Goal: Answer question/provide support

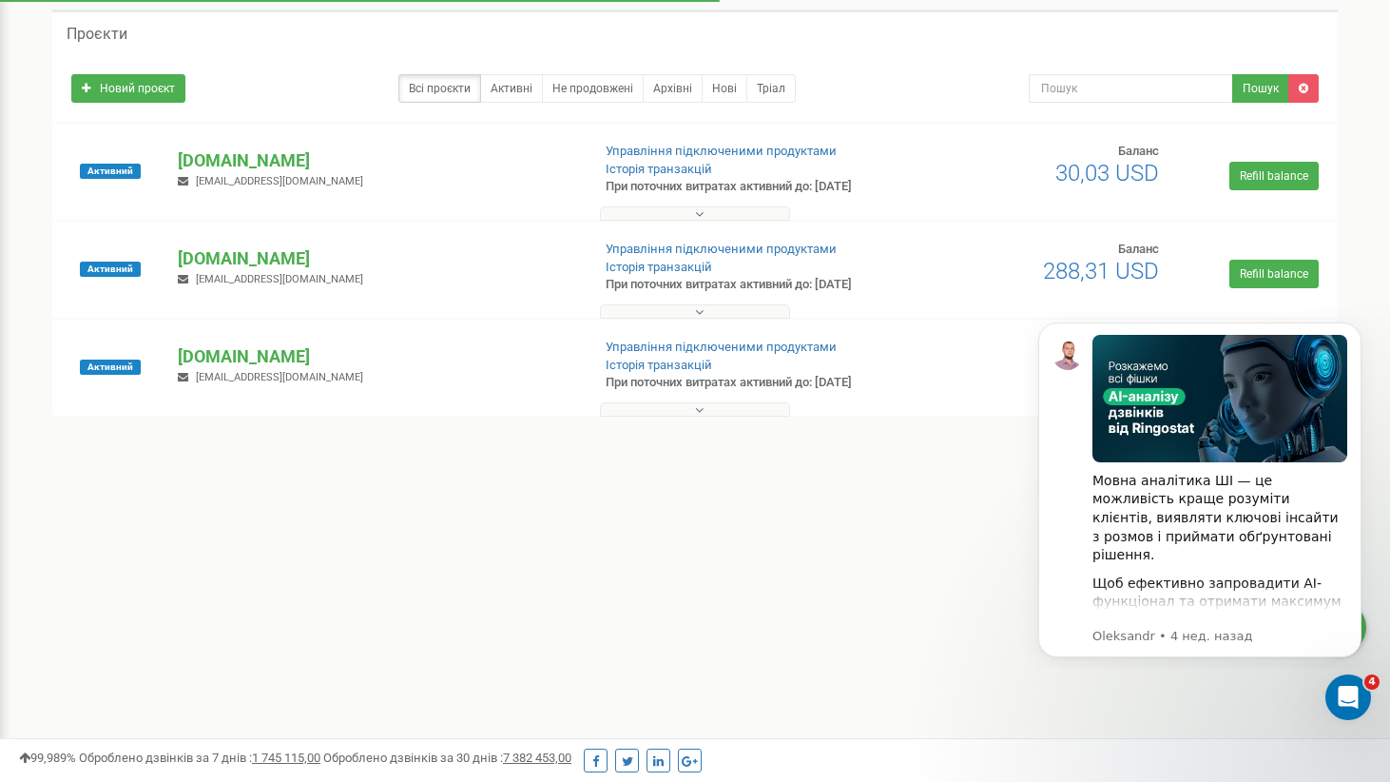
scroll to position [87, 0]
click at [229, 155] on p "[DOMAIN_NAME]" at bounding box center [376, 159] width 397 height 25
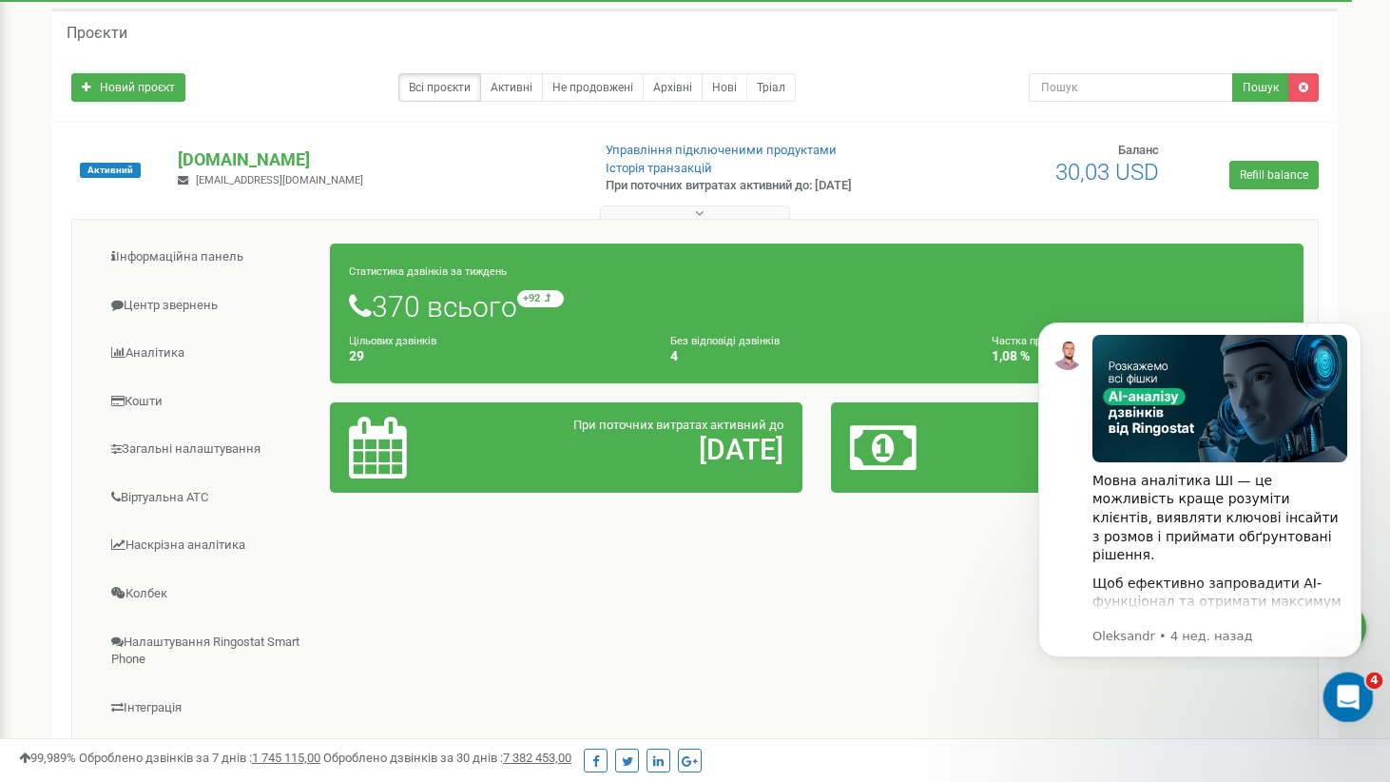
click at [1323, 692] on html at bounding box center [1346, 694] width 46 height 46
click at [1352, 685] on div "Открыть службу сообщений Intercom" at bounding box center [1345, 694] width 63 height 63
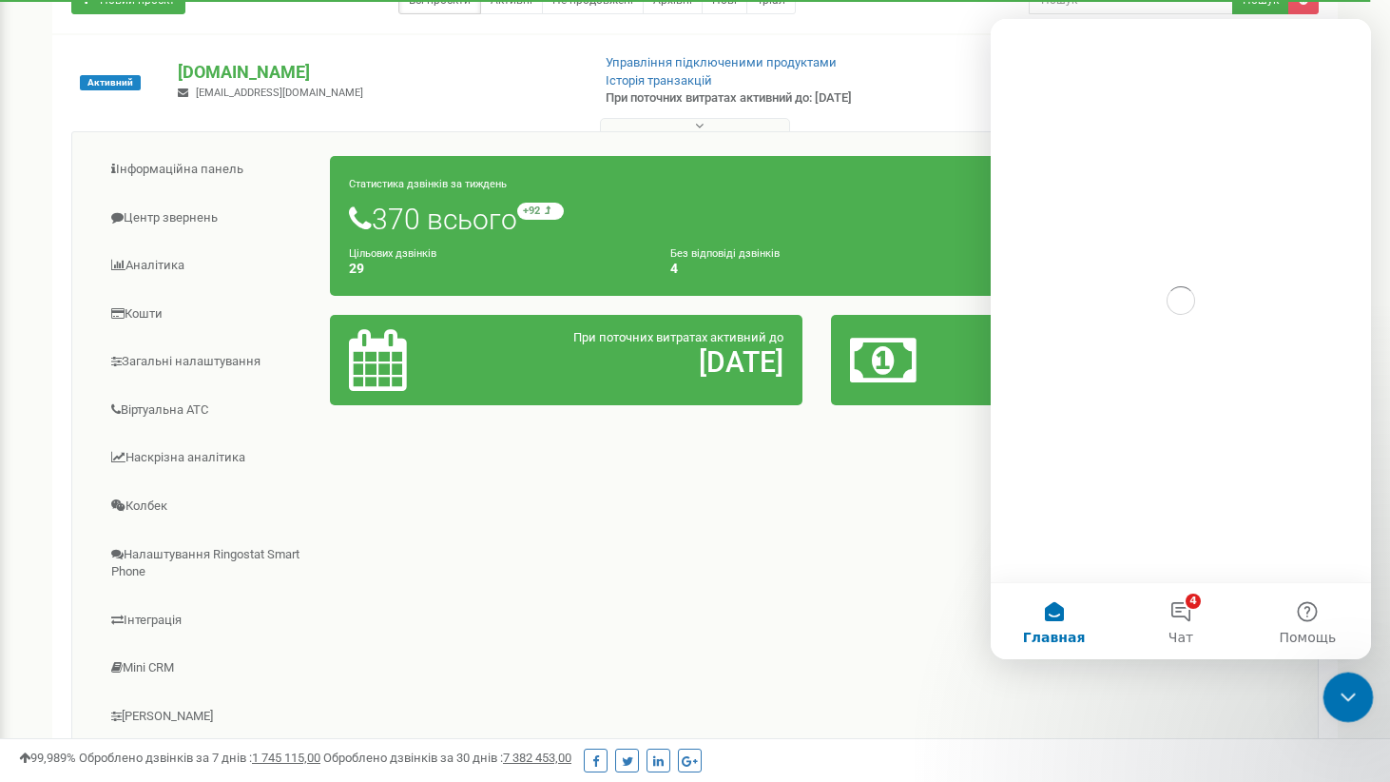
scroll to position [0, 0]
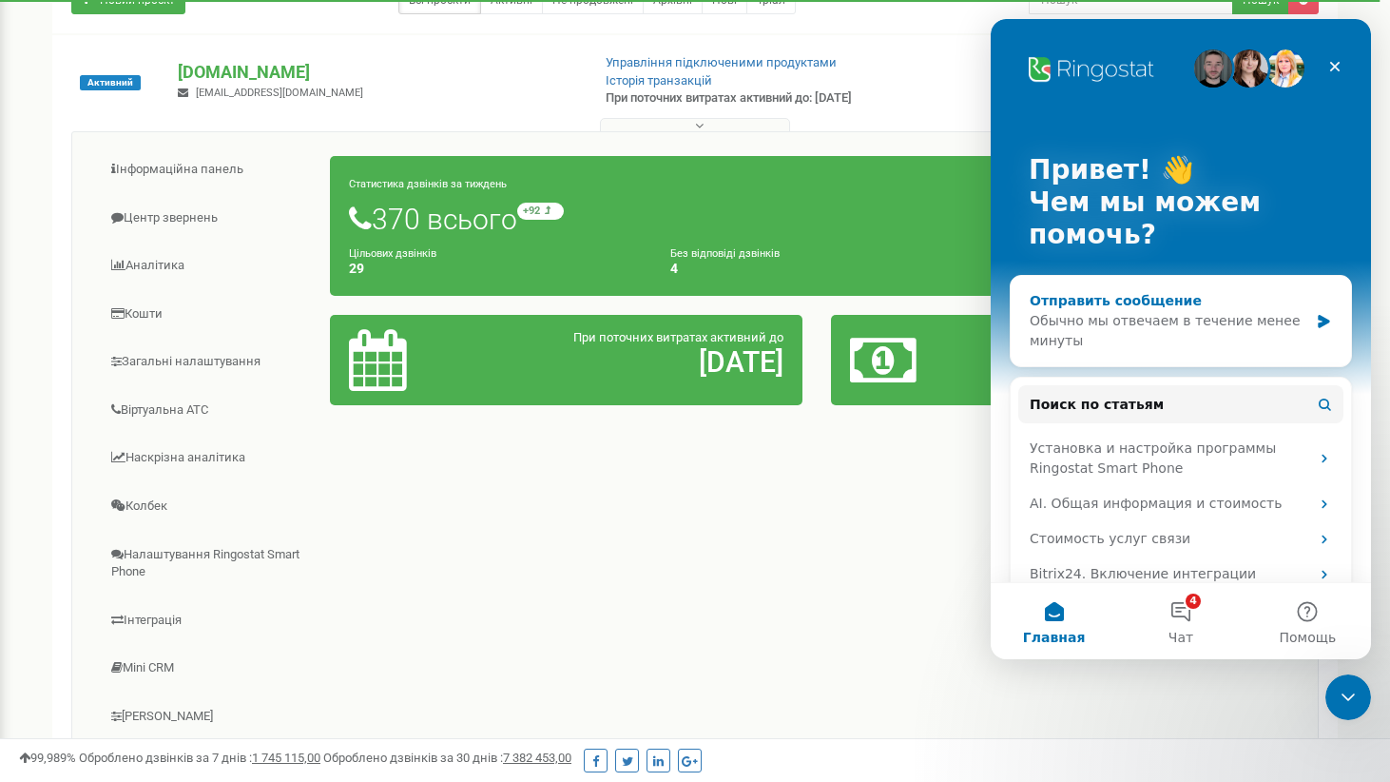
click at [1238, 290] on div "Отправить сообщение Обычно мы отвечаем в течение менее минуты" at bounding box center [1181, 321] width 340 height 90
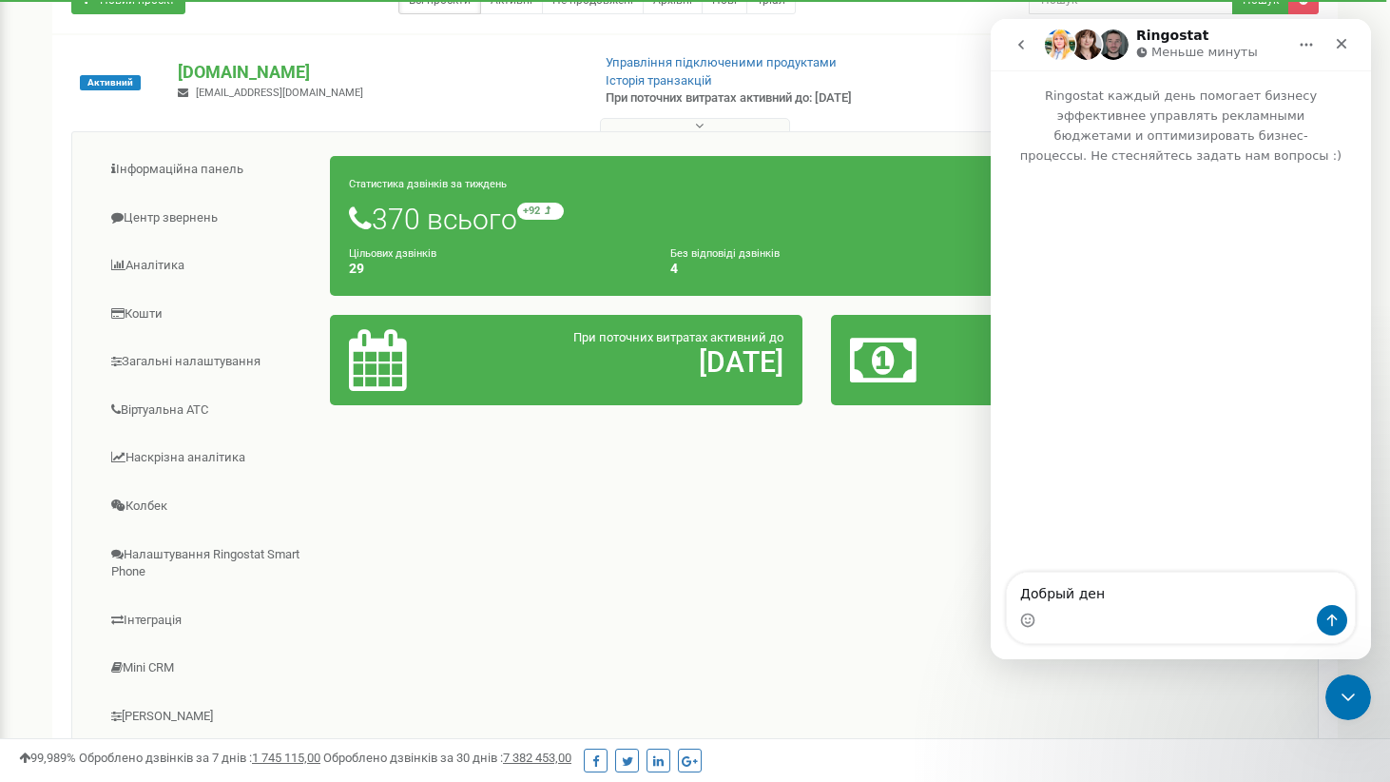
type textarea "Добрый день"
type textarea "По про"
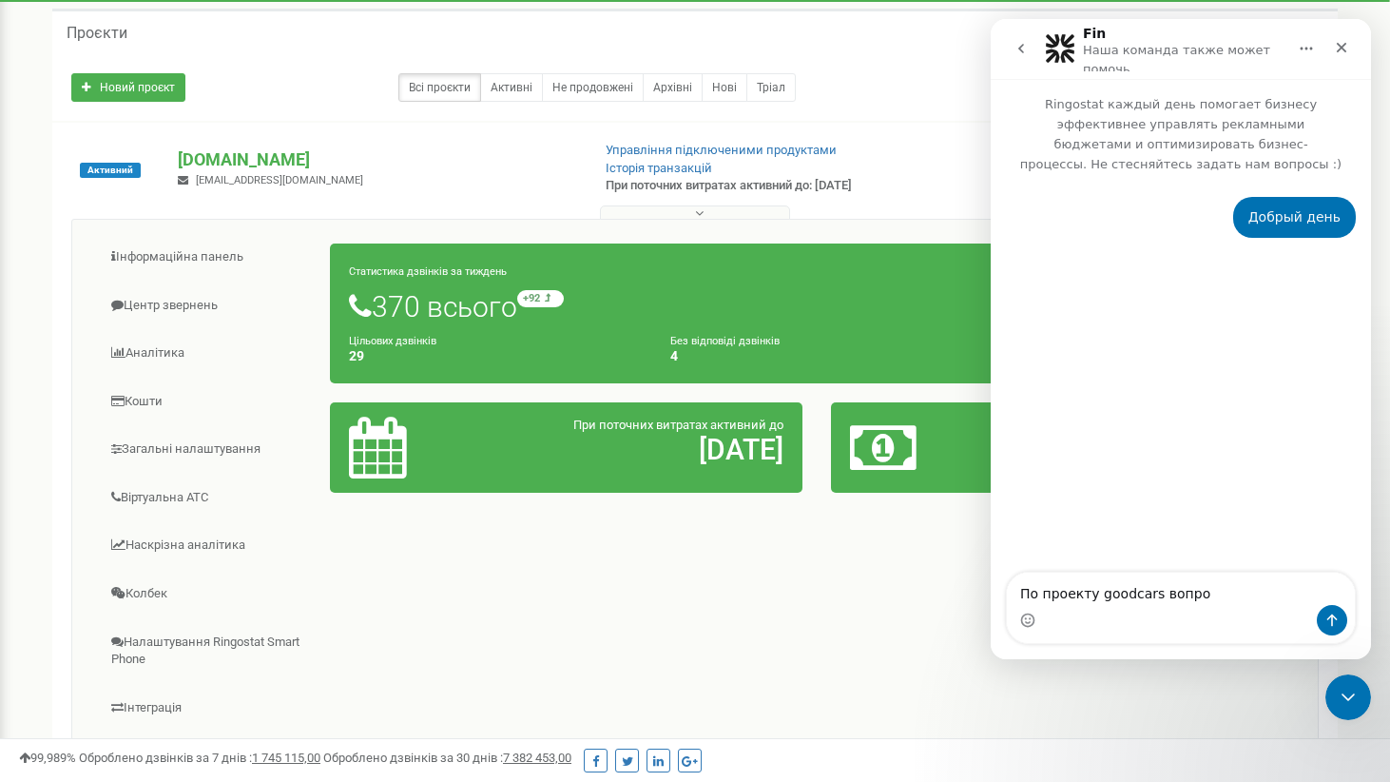
type textarea "По проекту goodcars вопрос"
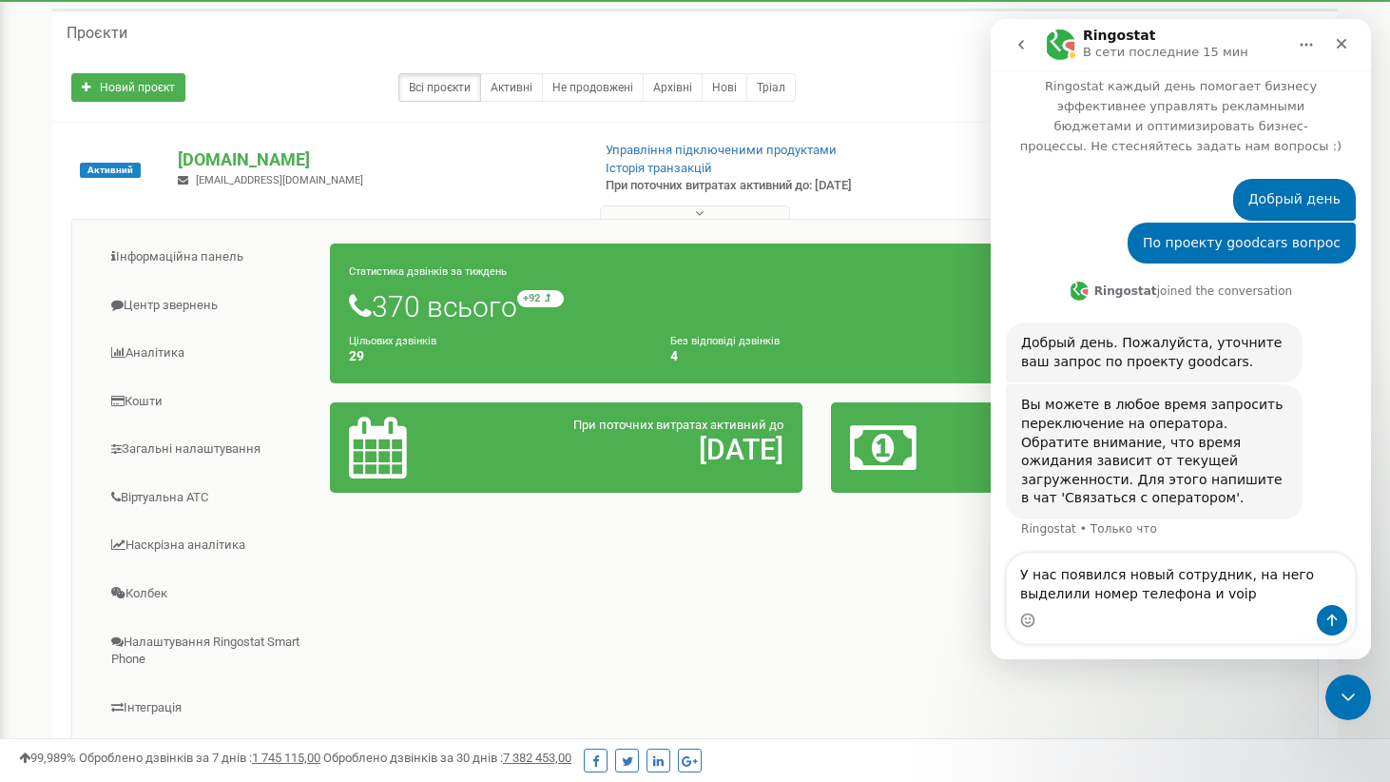
scroll to position [29, 0]
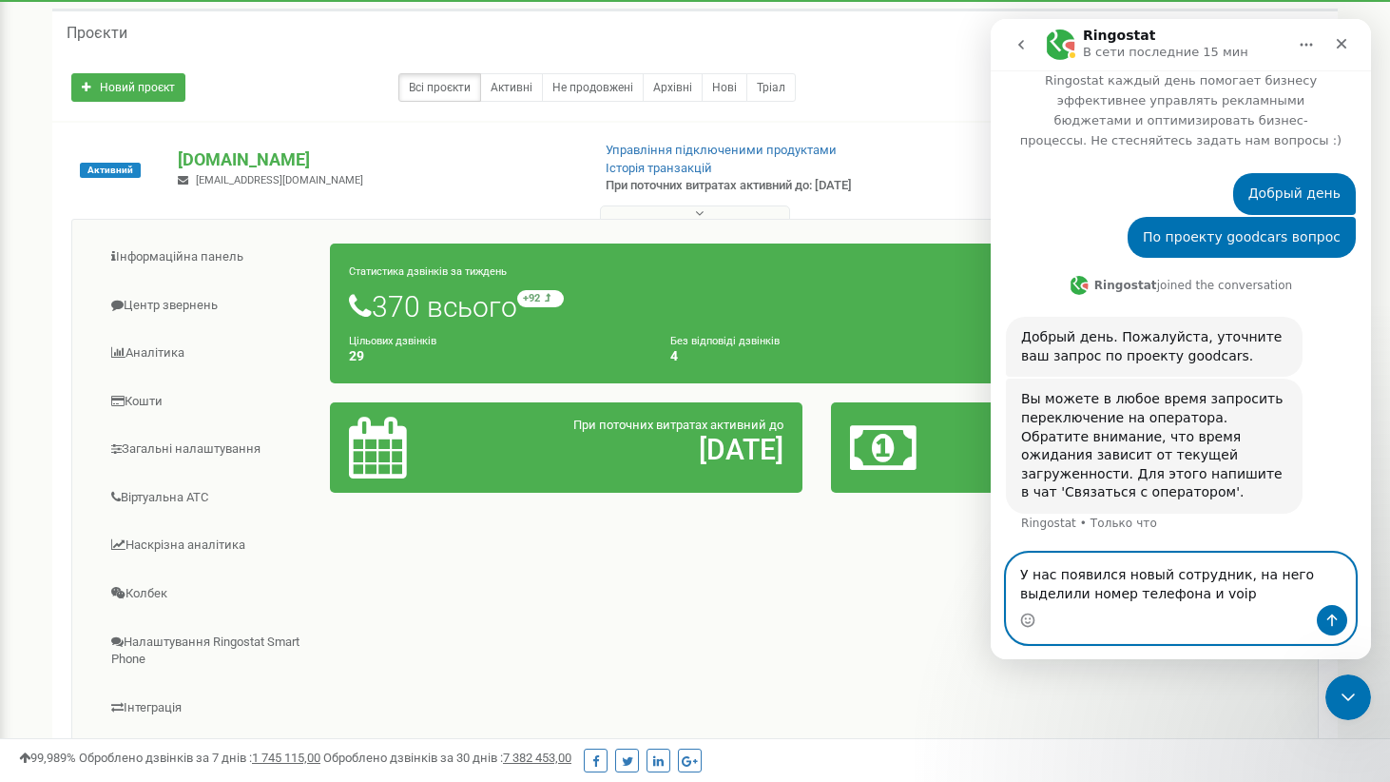
paste textarea "380738770090 380734561090 менеджерський"
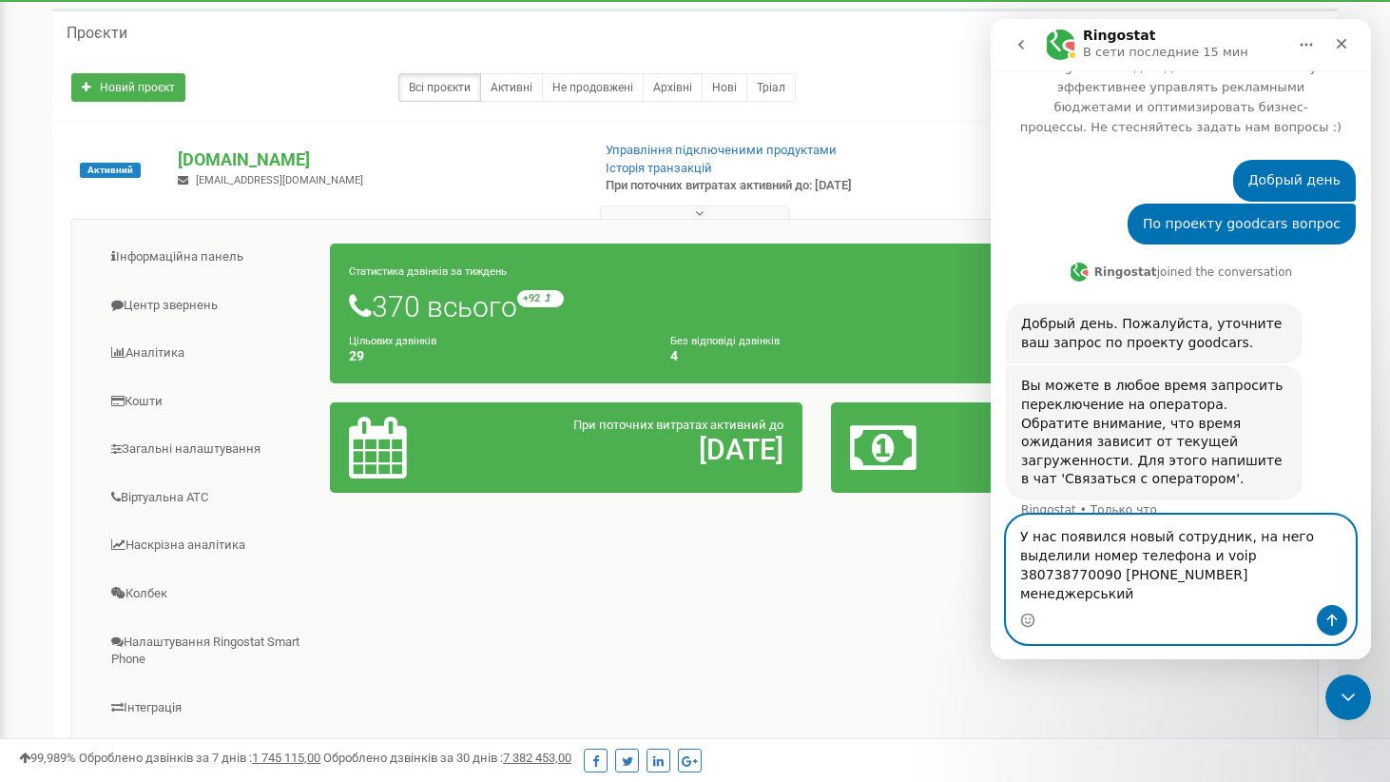
click at [1123, 594] on textarea "У нас появился новый сотрудник, на него выделили номер телефона и voip 38073877…" at bounding box center [1181, 559] width 348 height 89
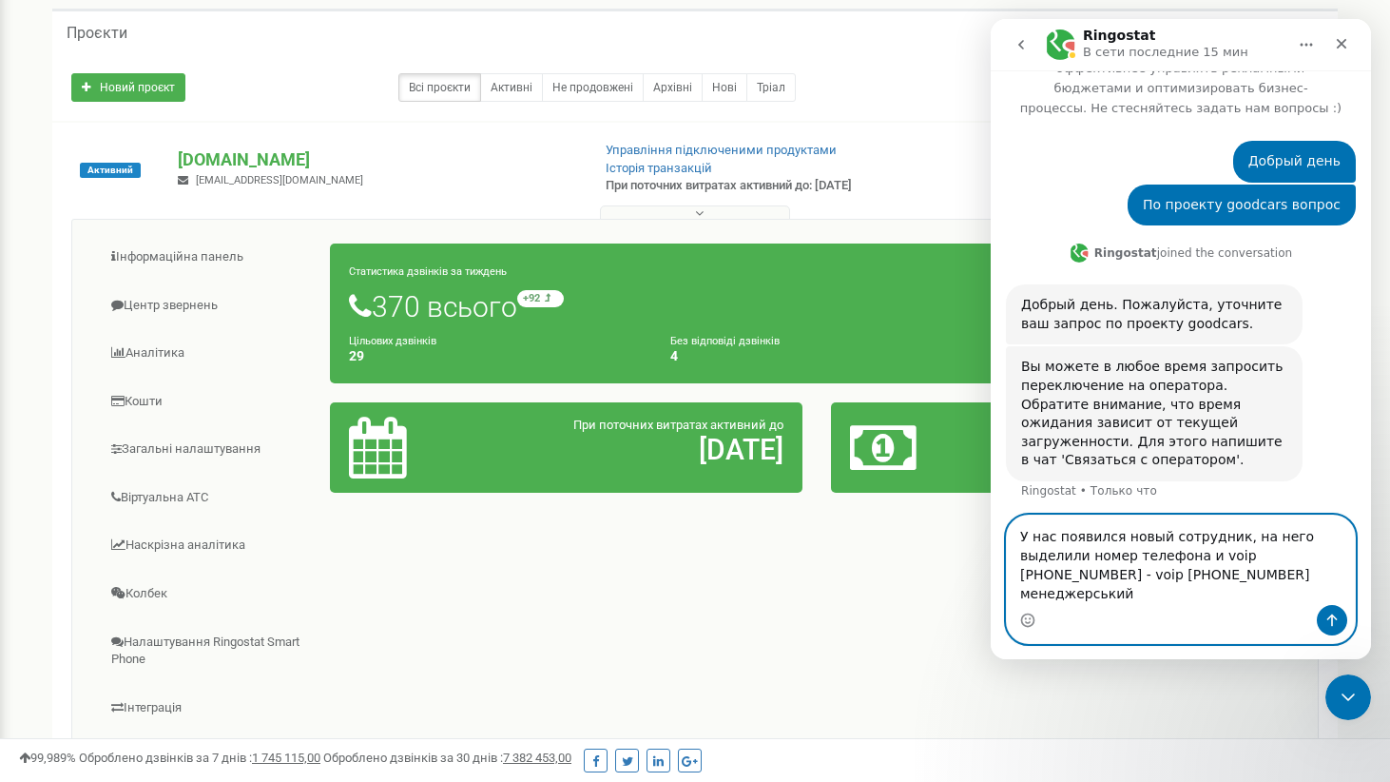
click at [1172, 595] on textarea "У нас появился новый сотрудник, на него выделили номер телефона и voip [PHONE_N…" at bounding box center [1181, 559] width 348 height 89
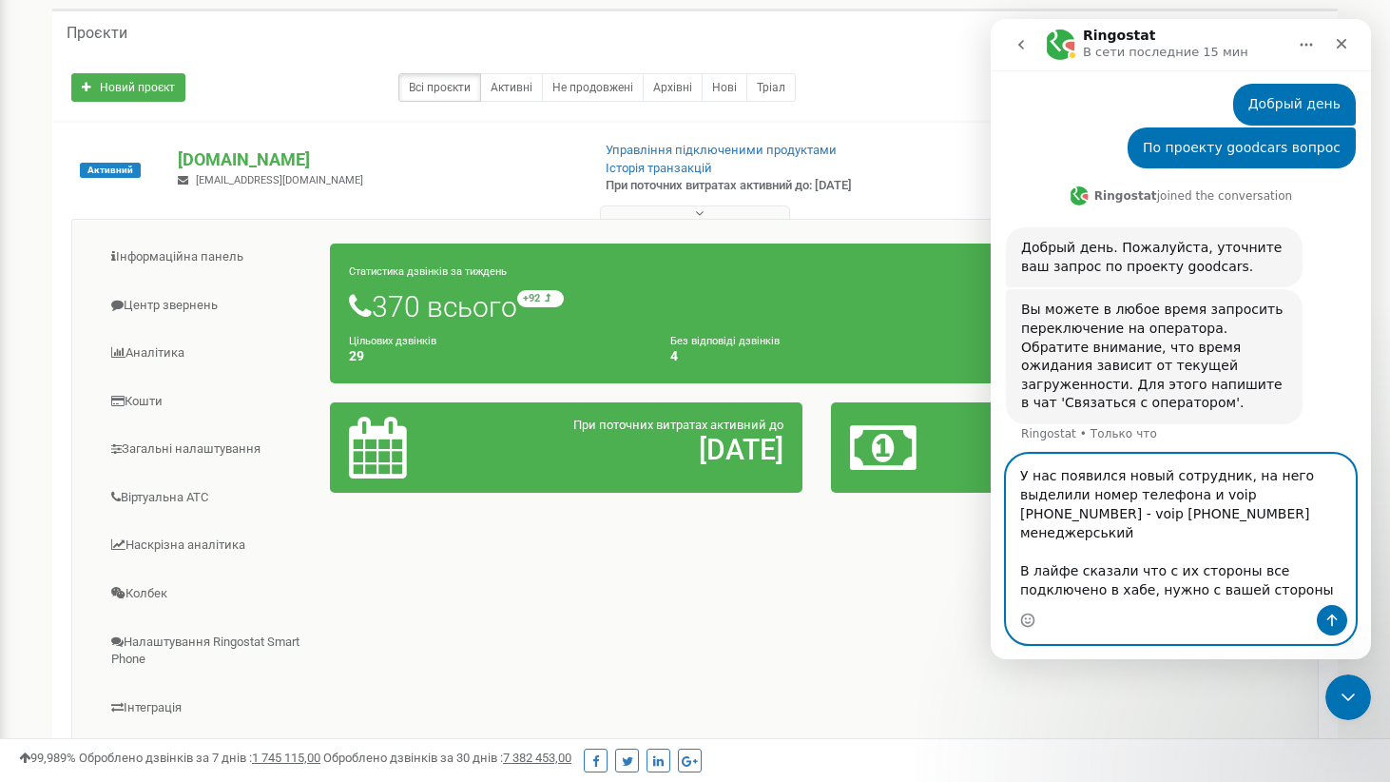
scroll to position [11, 0]
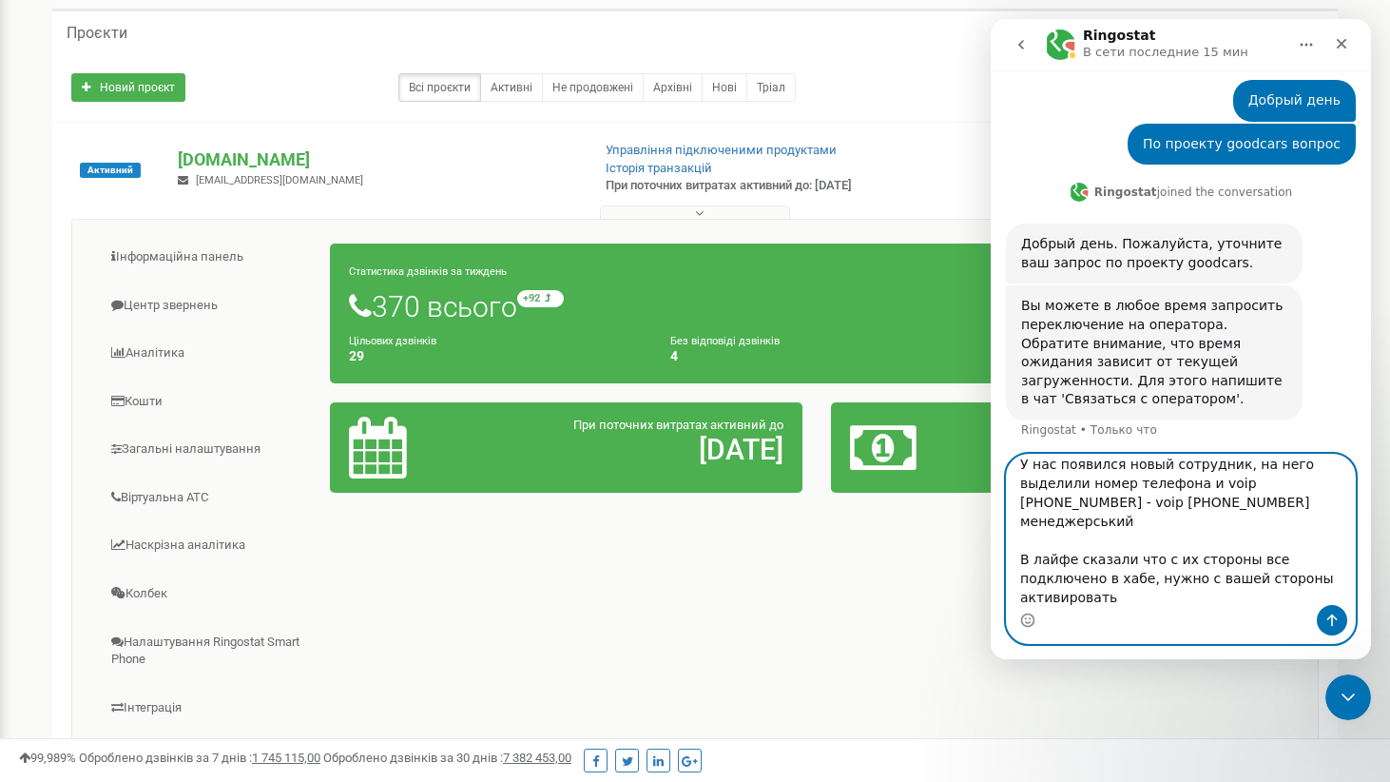
type textarea "У нас появился новый сотрудник, на него выделили номер телефона и voip [PHONE_N…"
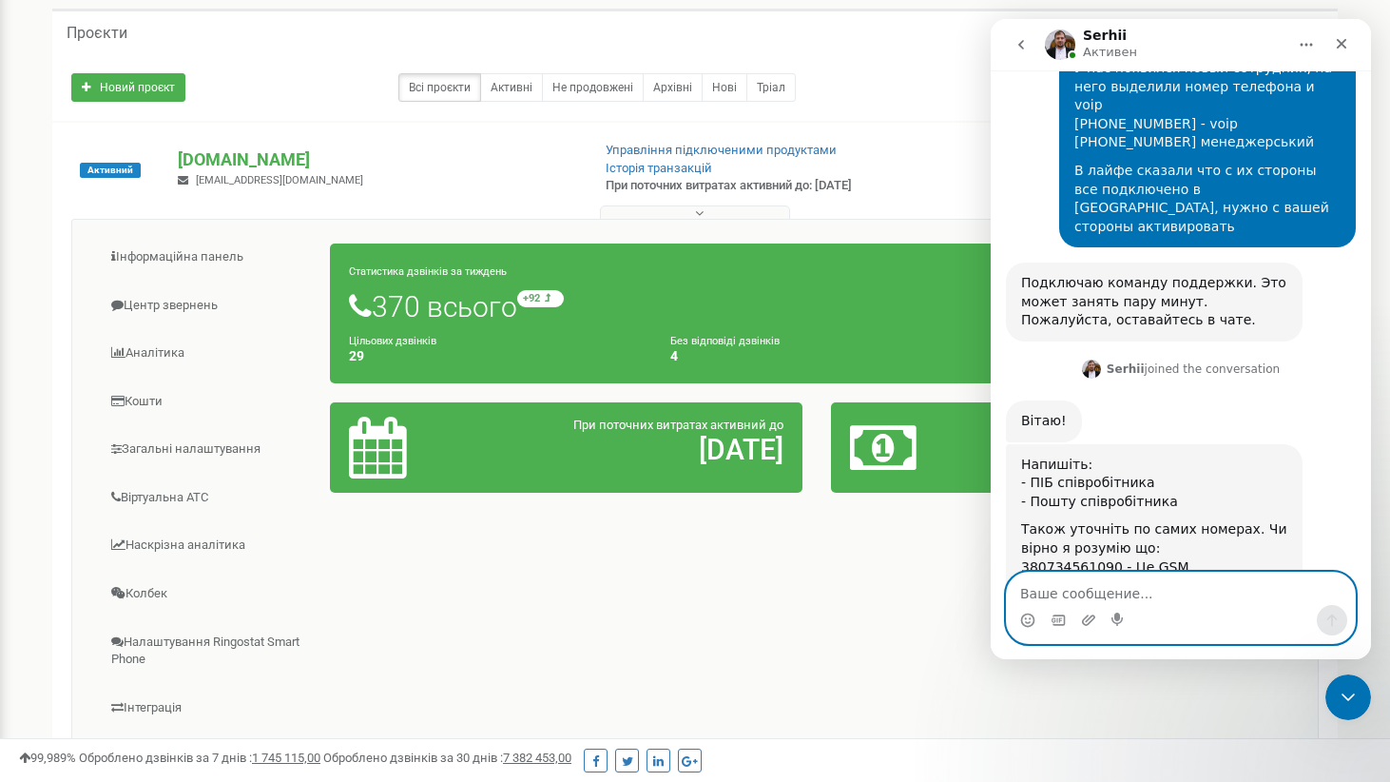
scroll to position [517, 0]
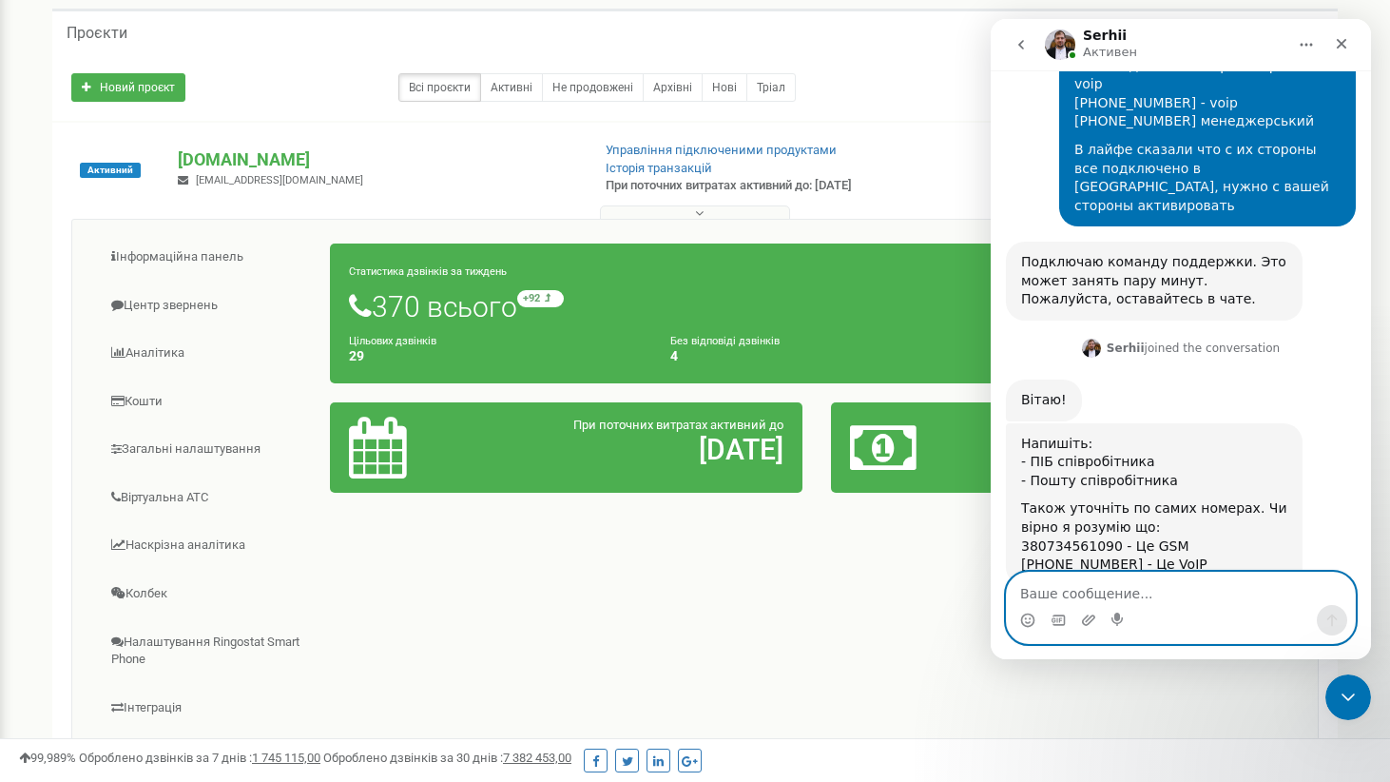
click at [1121, 589] on textarea "Ваше сообщение..." at bounding box center [1181, 589] width 348 height 32
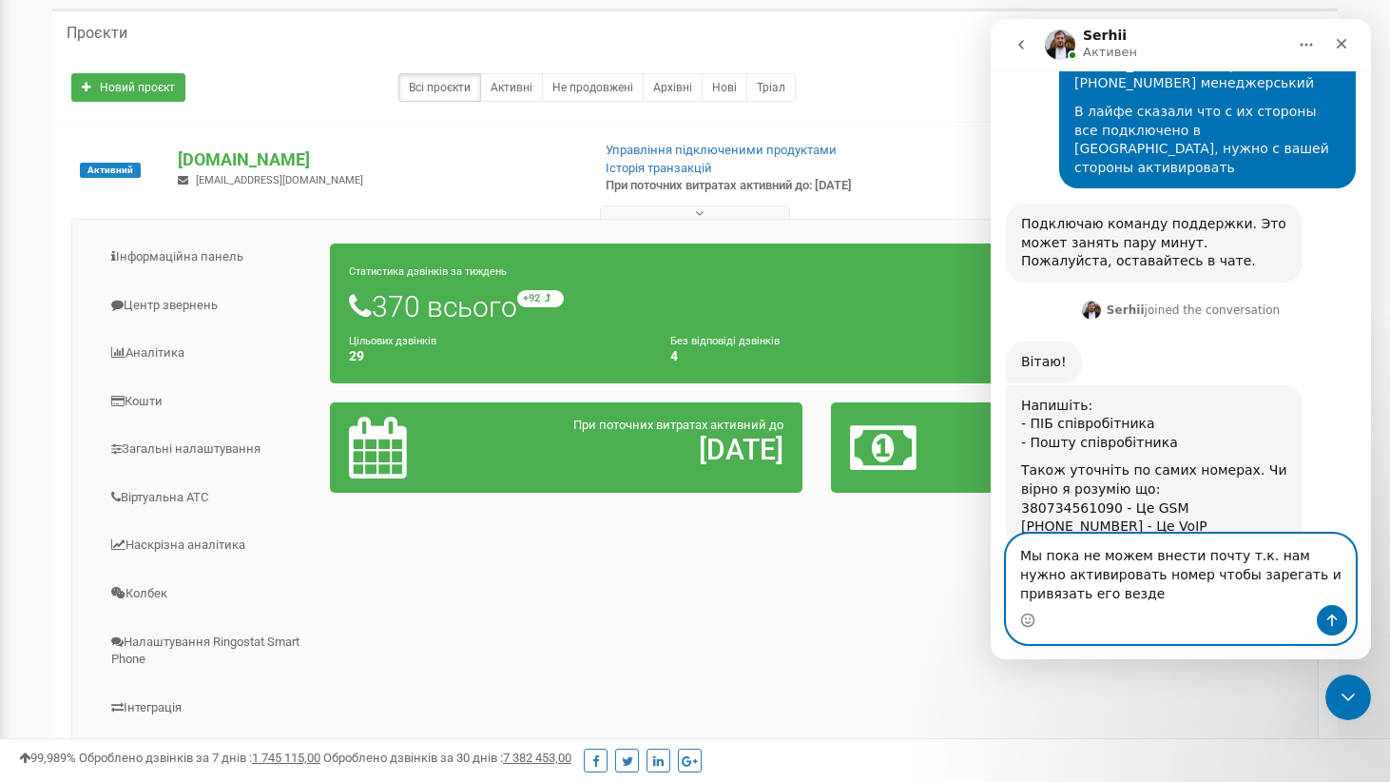
scroll to position [593, 0]
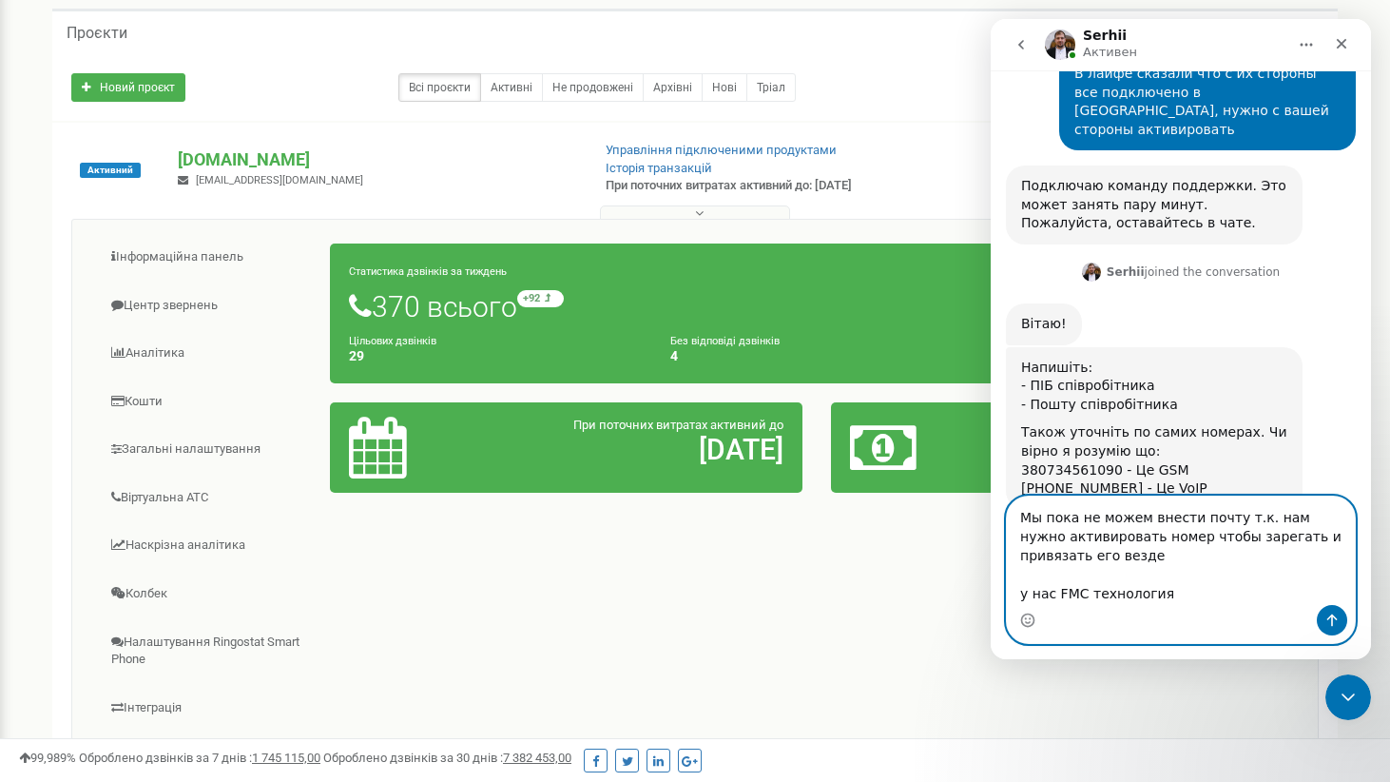
type textarea "Мы пока не можем внести почту т.к. нам нужно активировать номер чтобы зарегать …"
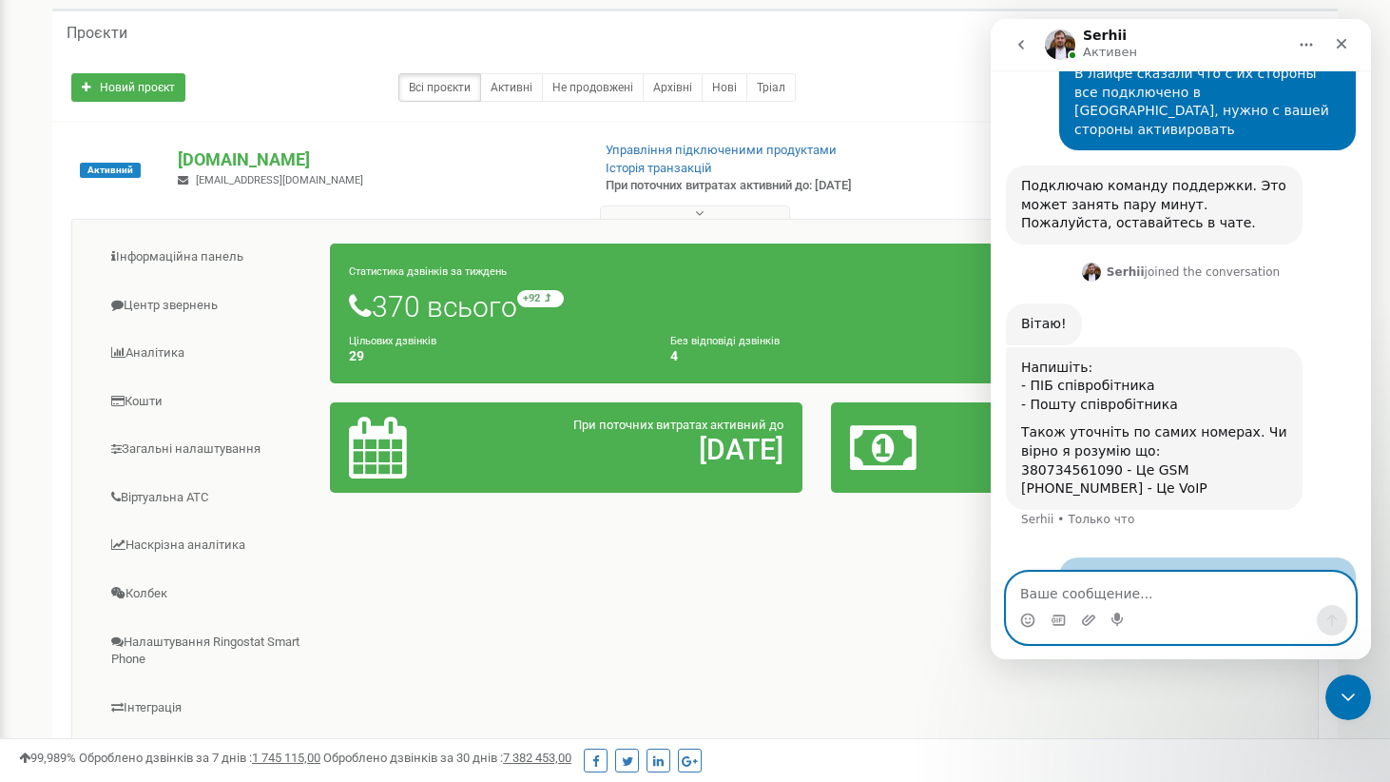
scroll to position [637, 0]
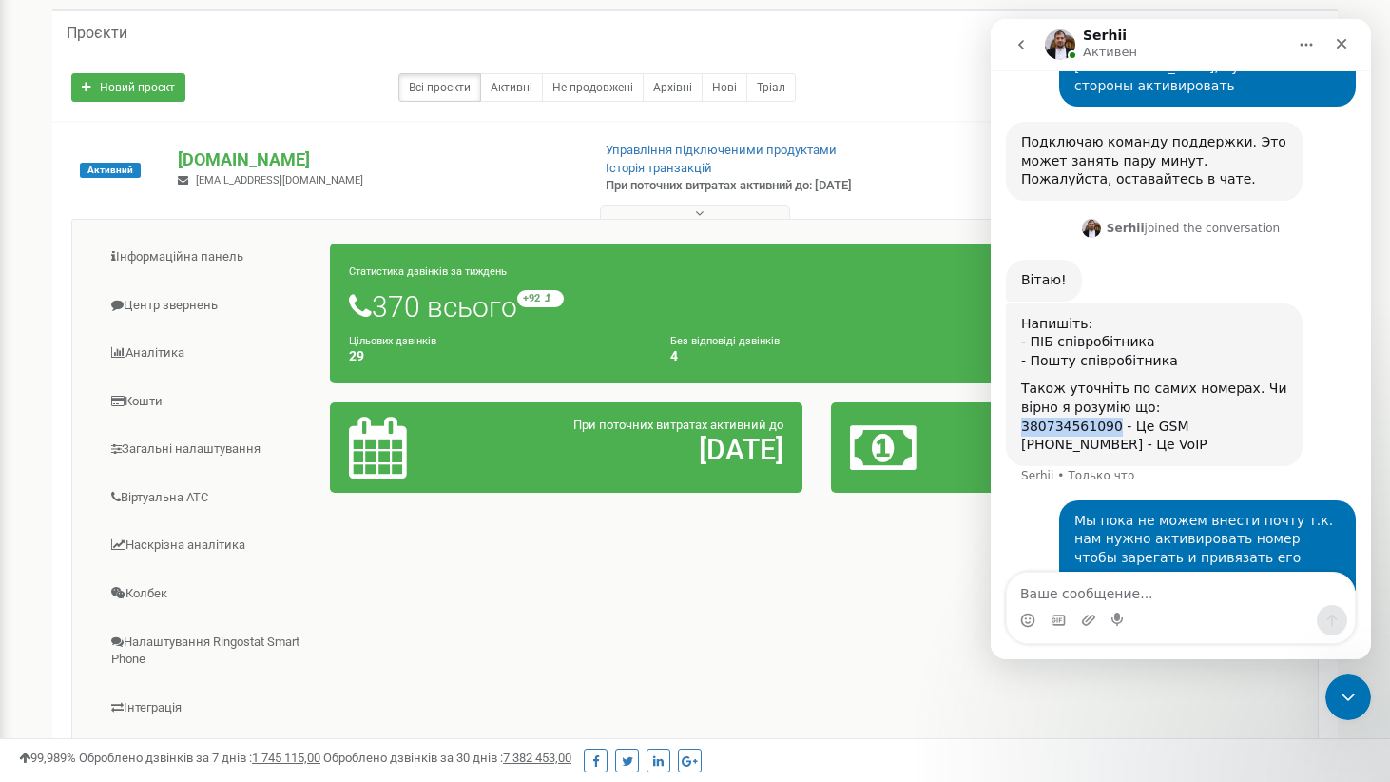
drag, startPoint x: 1117, startPoint y: 371, endPoint x: 1010, endPoint y: 372, distance: 106.5
click at [1010, 372] on div "Напишіть: - ПІБ співробітника - Пошту співробітника Також уточніть по самих ном…" at bounding box center [1154, 384] width 297 height 163
copy div "380734561090"
click at [1097, 593] on textarea "Ваше сообщение..." at bounding box center [1181, 589] width 348 height 32
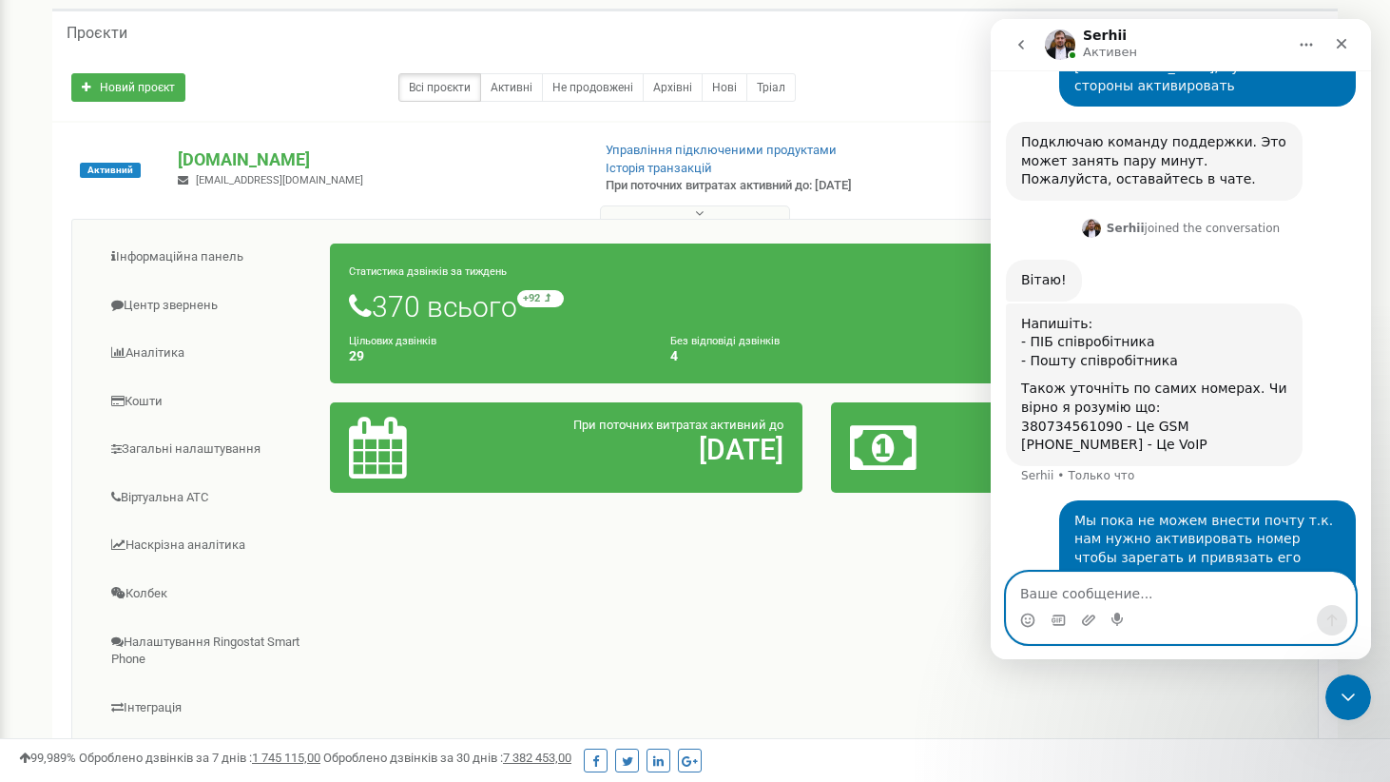
paste textarea "380734561090"
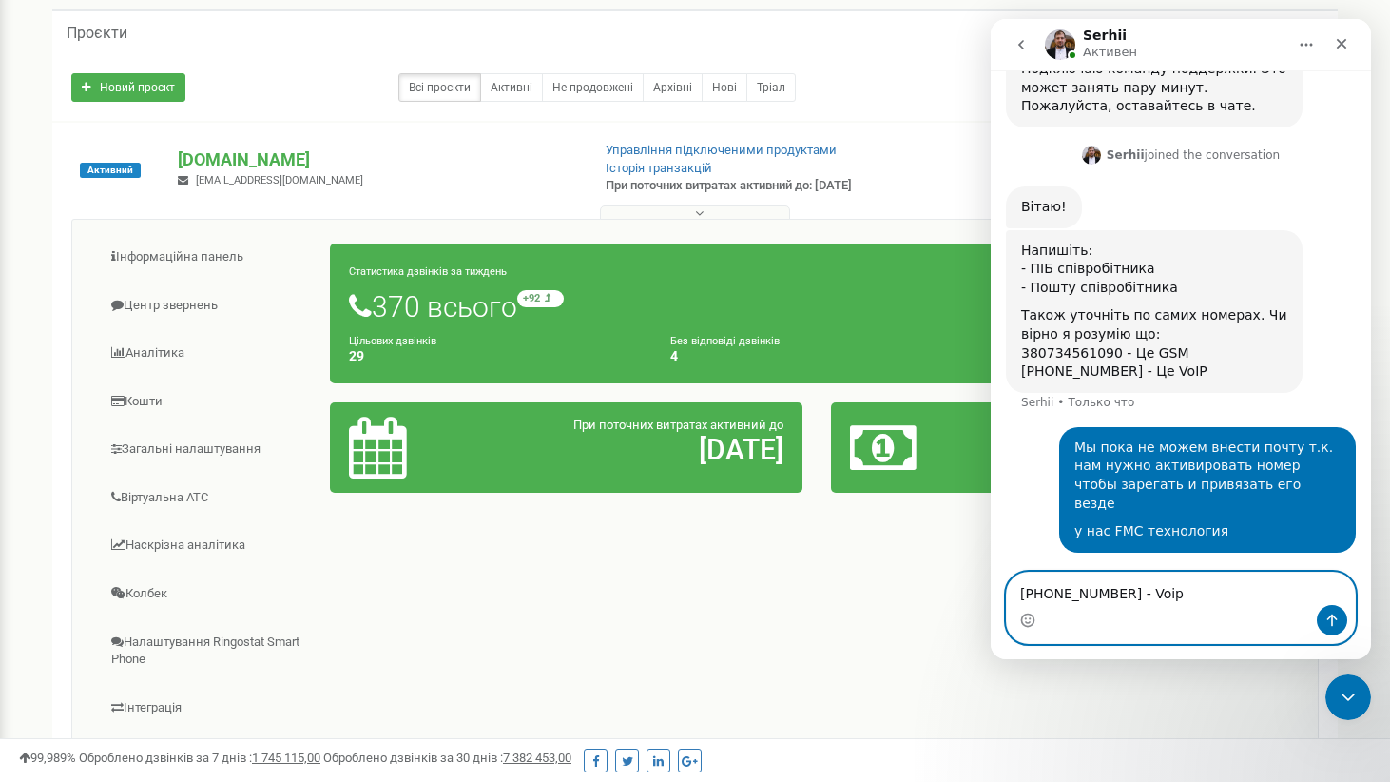
scroll to position [729, 0]
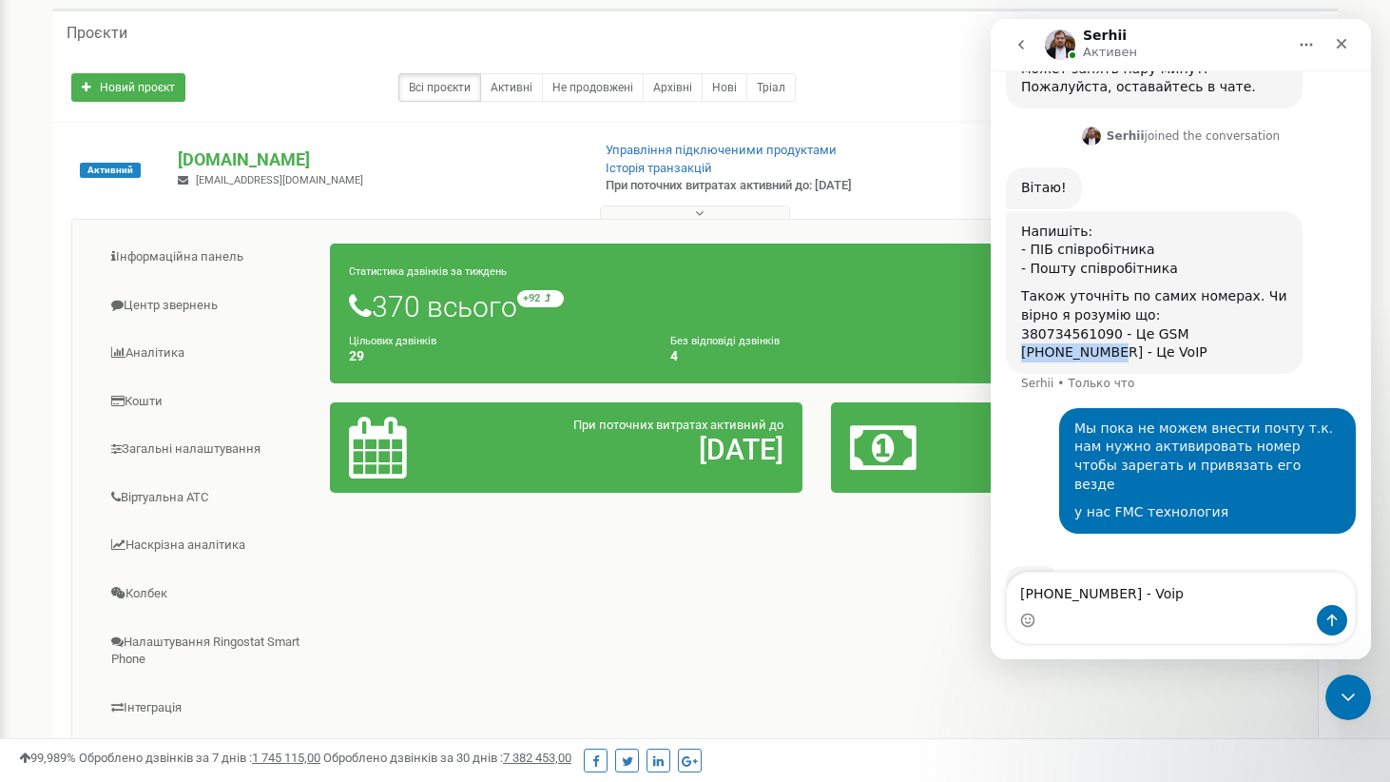
drag, startPoint x: 1115, startPoint y: 301, endPoint x: 1014, endPoint y: 304, distance: 100.9
click at [1014, 304] on div "Напишіть: - ПІБ співробітника - Пошту співробітника Також уточніть по самих ном…" at bounding box center [1154, 292] width 297 height 163
copy div "380738770090"
click at [1048, 599] on textarea "[PHONE_NUMBER] - Voip" at bounding box center [1181, 589] width 348 height 32
paste textarea "380738770090"
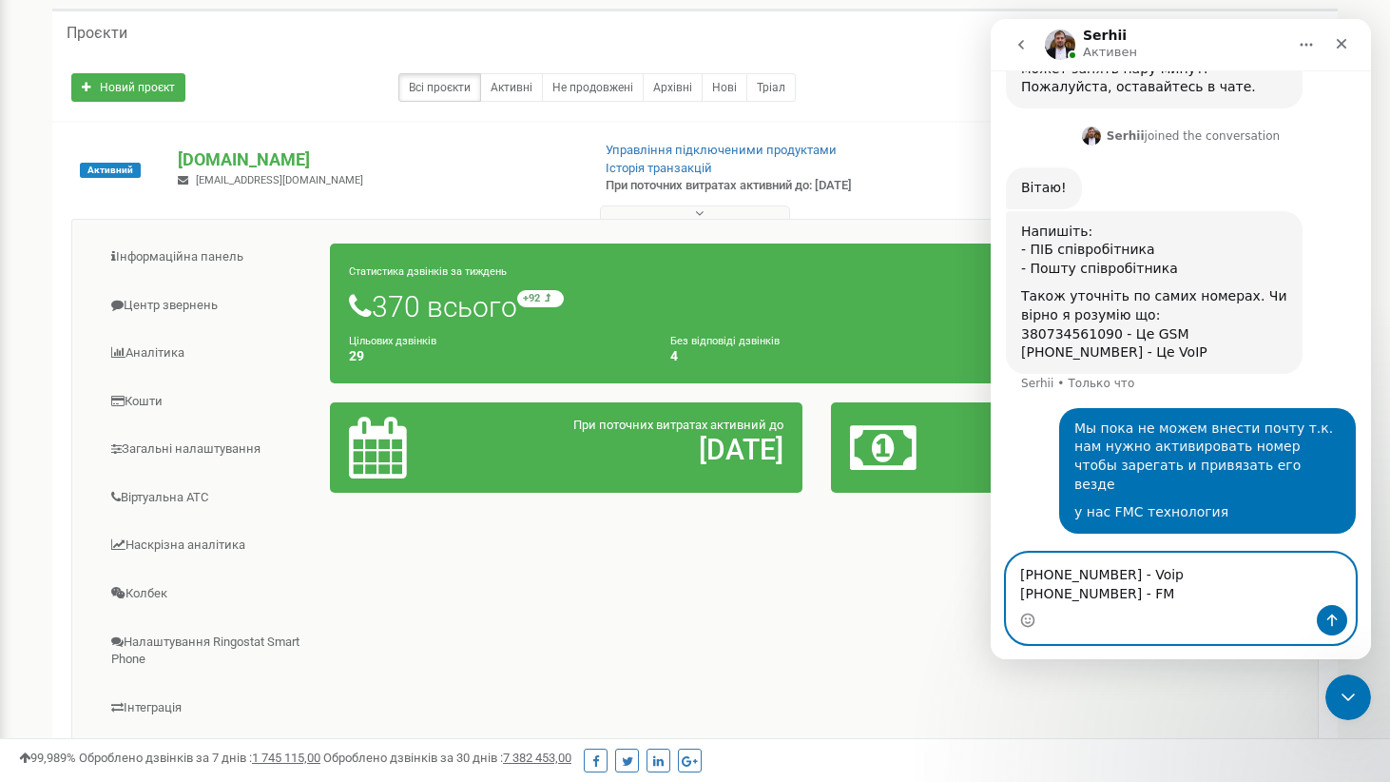
type textarea "[PHONE_NUMBER] - Voip [PHONE_NUMBER] - FMC"
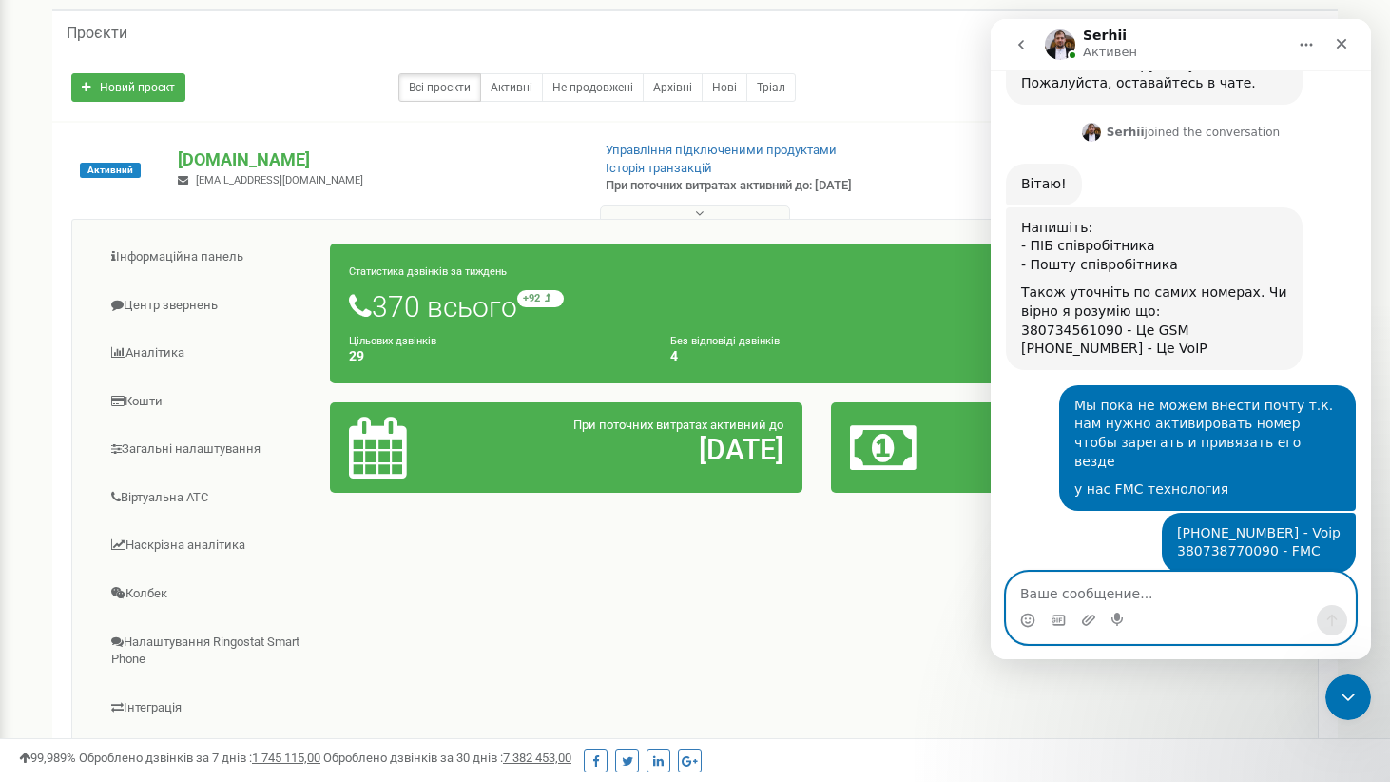
scroll to position [906, 0]
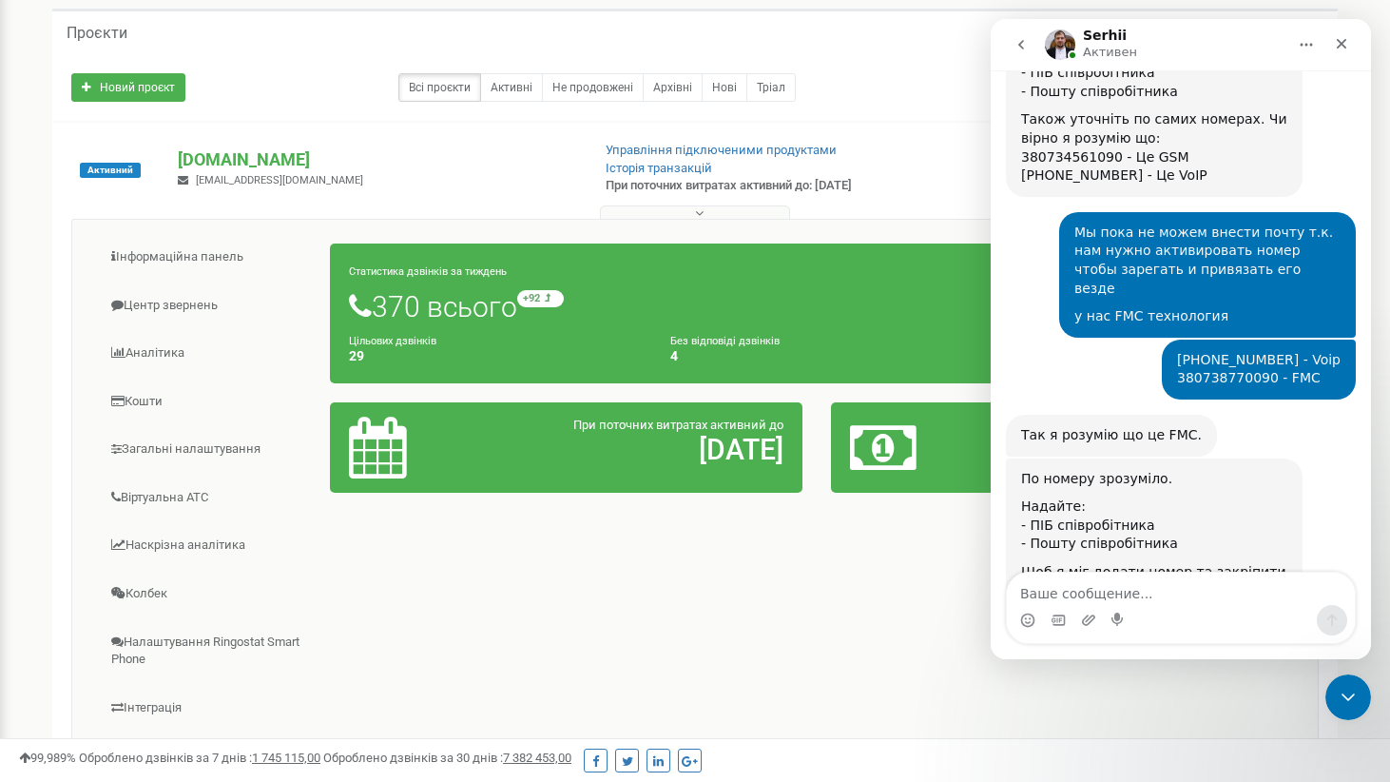
click at [1141, 497] on div "Надайте:" at bounding box center [1154, 506] width 266 height 19
click at [1111, 602] on textarea "Ваше сообщение..." at bounding box center [1181, 589] width 348 height 32
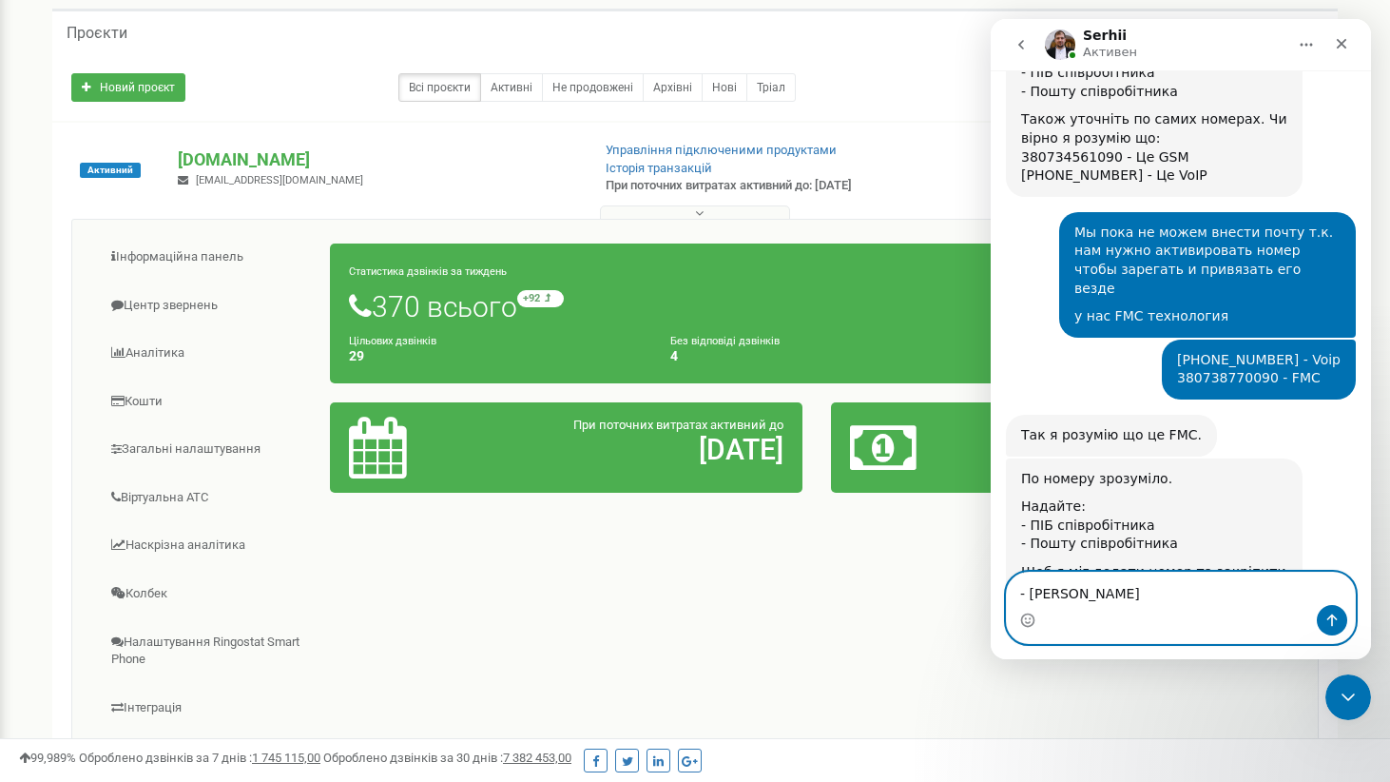
scroll to position [925, 0]
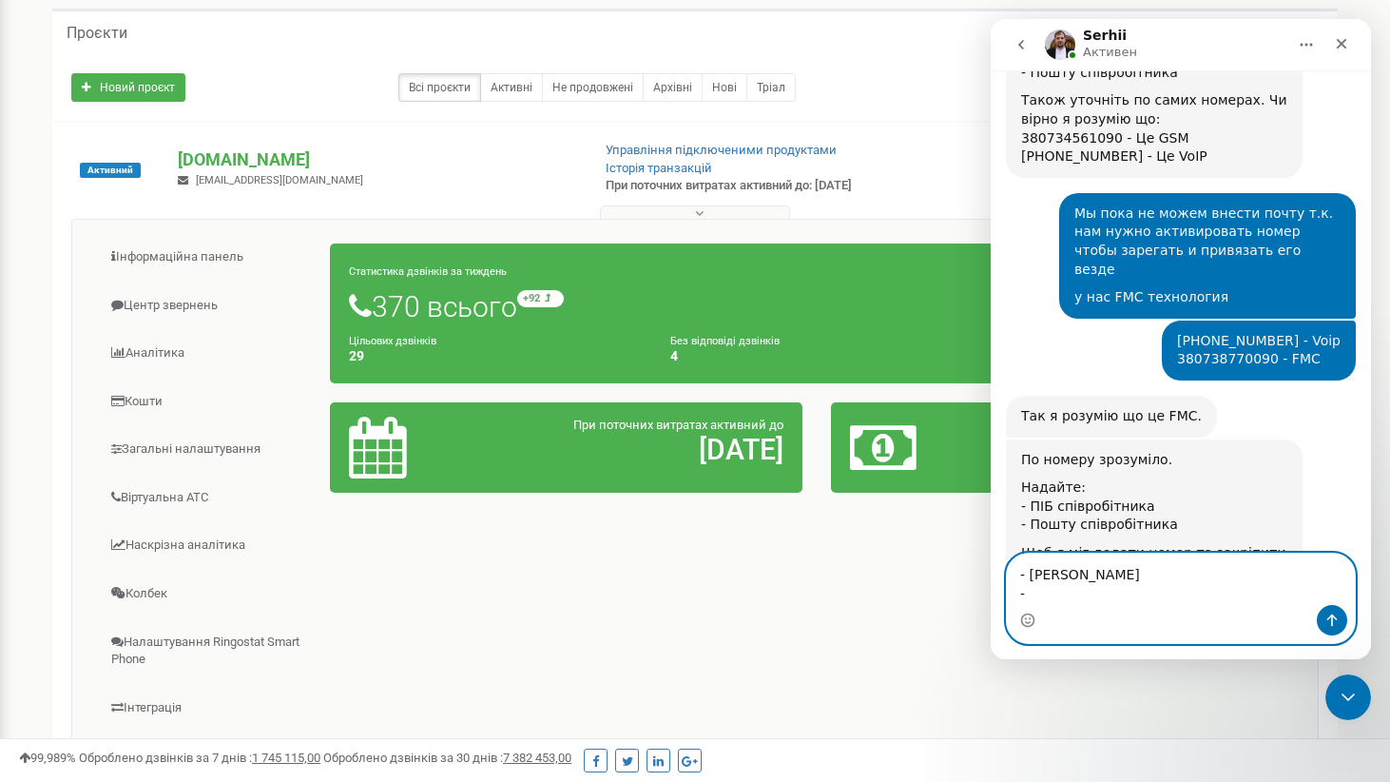
paste textarea "manager7goodcars"
type textarea "- [PERSON_NAME] - [EMAIL_ADDRESS][DOMAIN_NAME]"
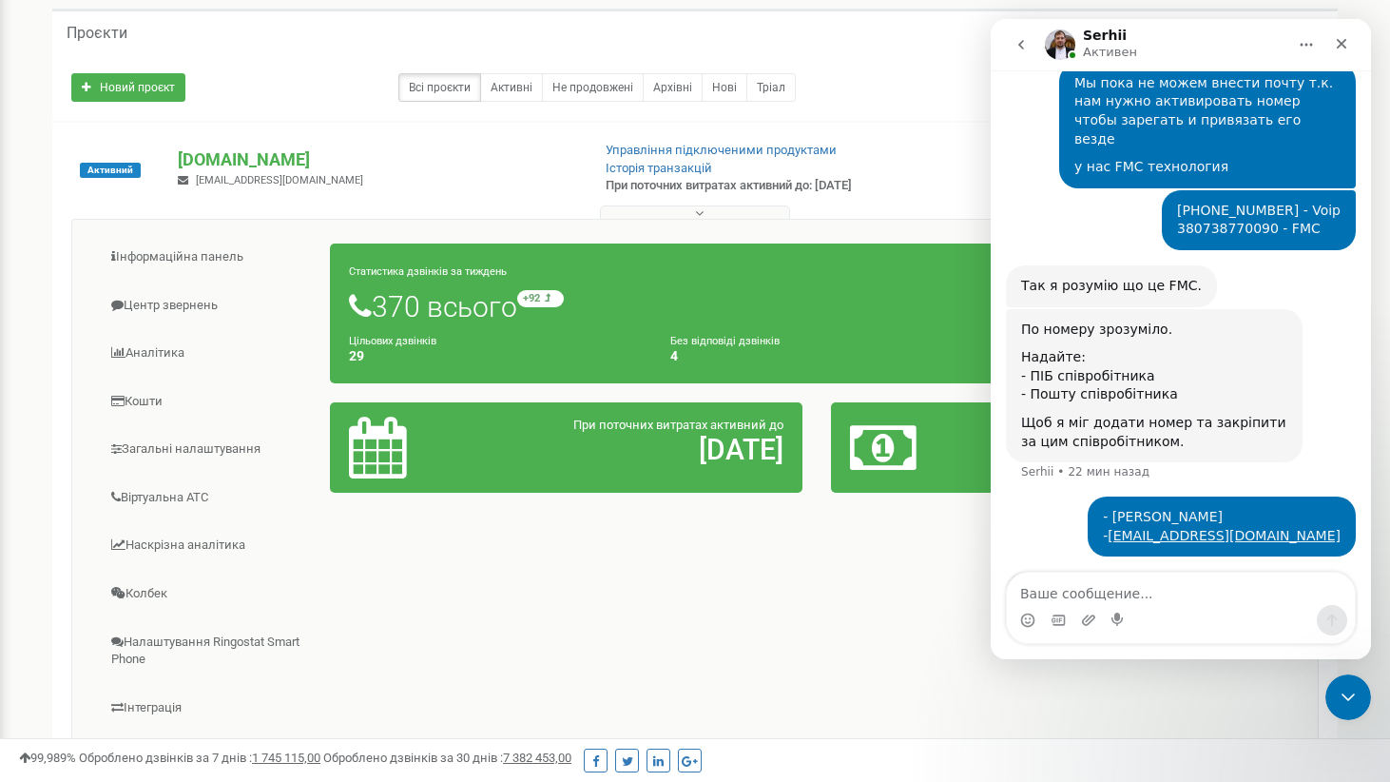
scroll to position [1129, 0]
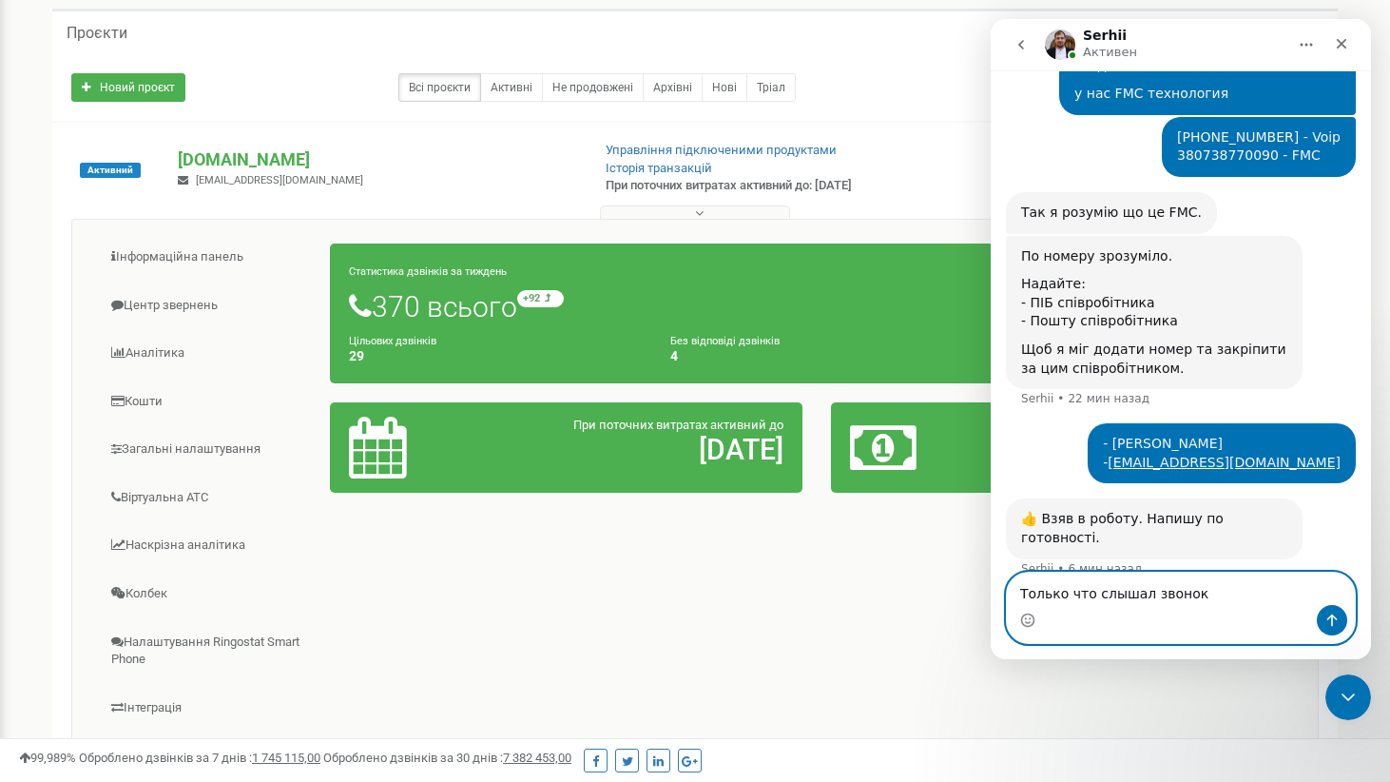
type textarea "Только что слышал звонок"
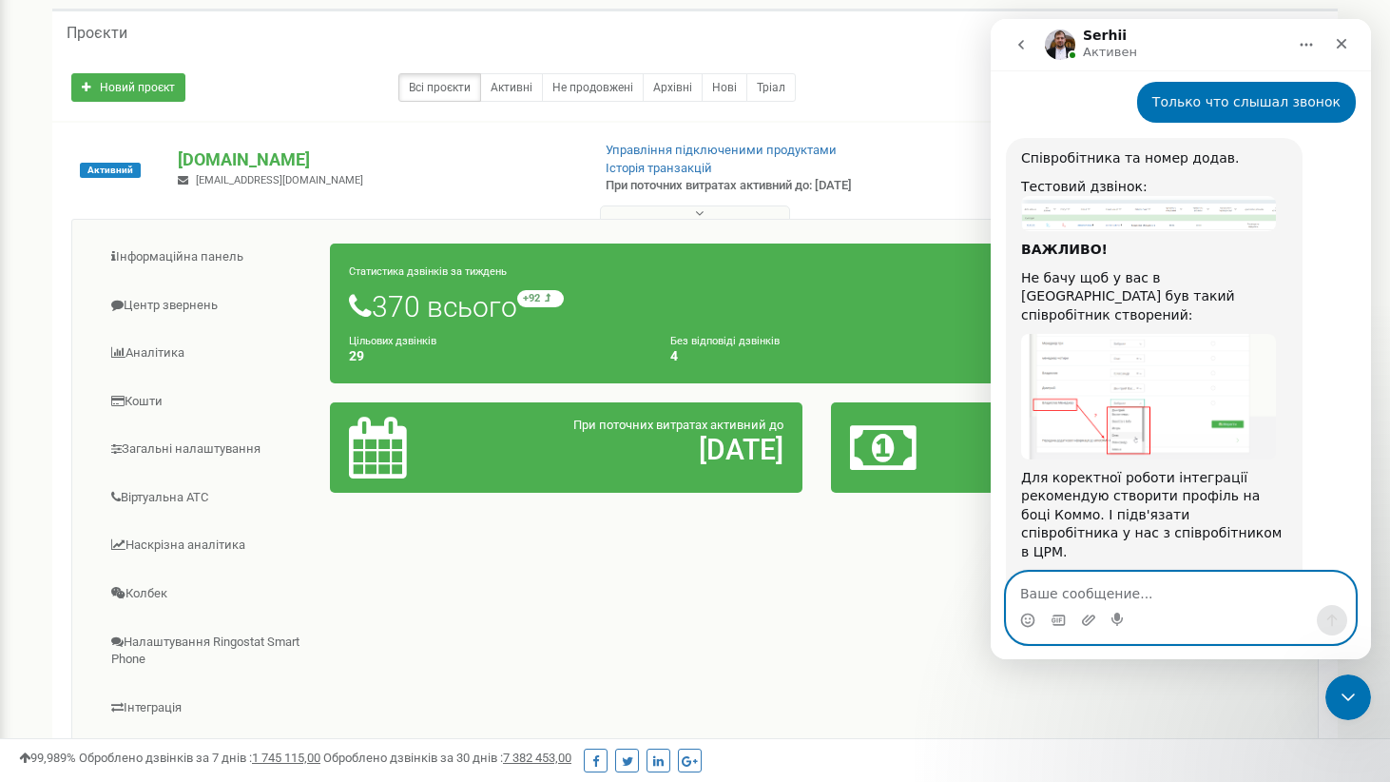
scroll to position [1621, 0]
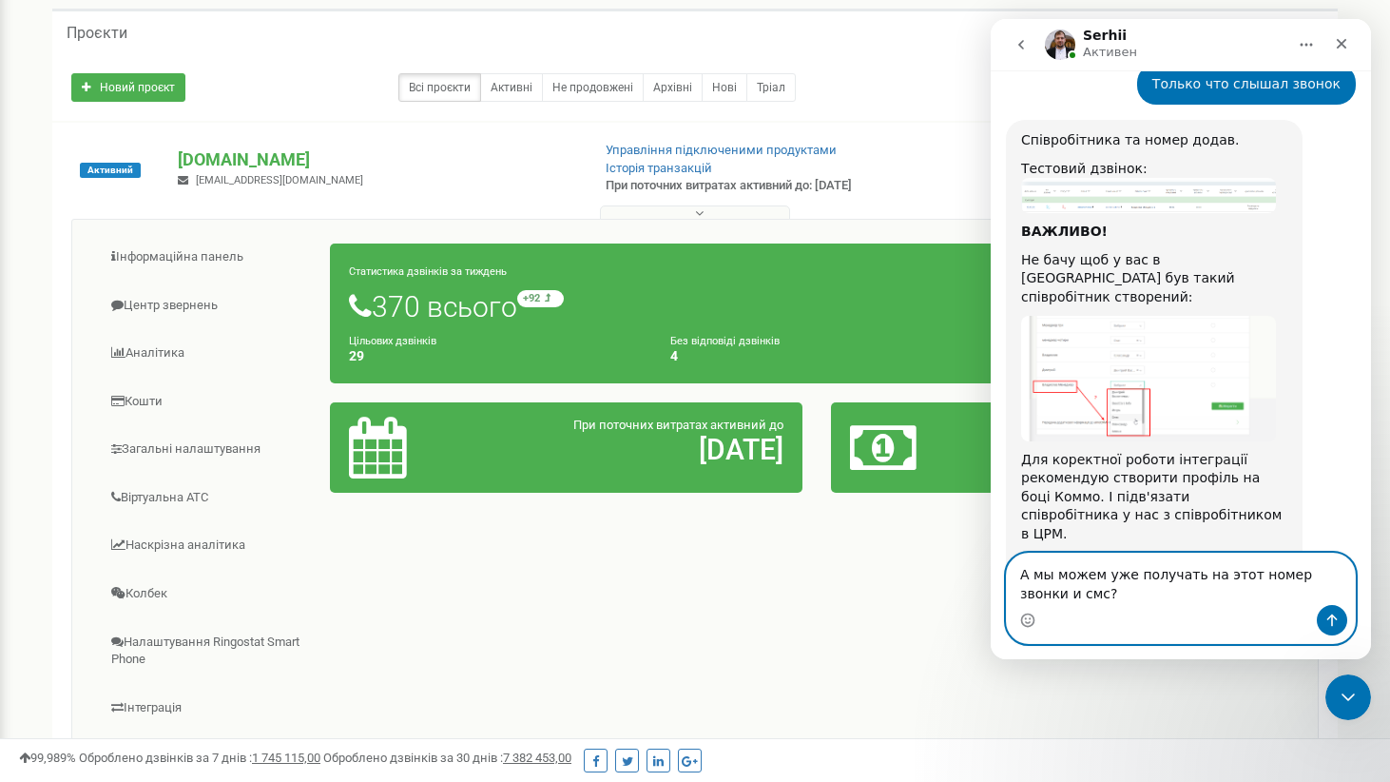
type textarea "А мы можем уже получать на этот номер звонки и смс?"
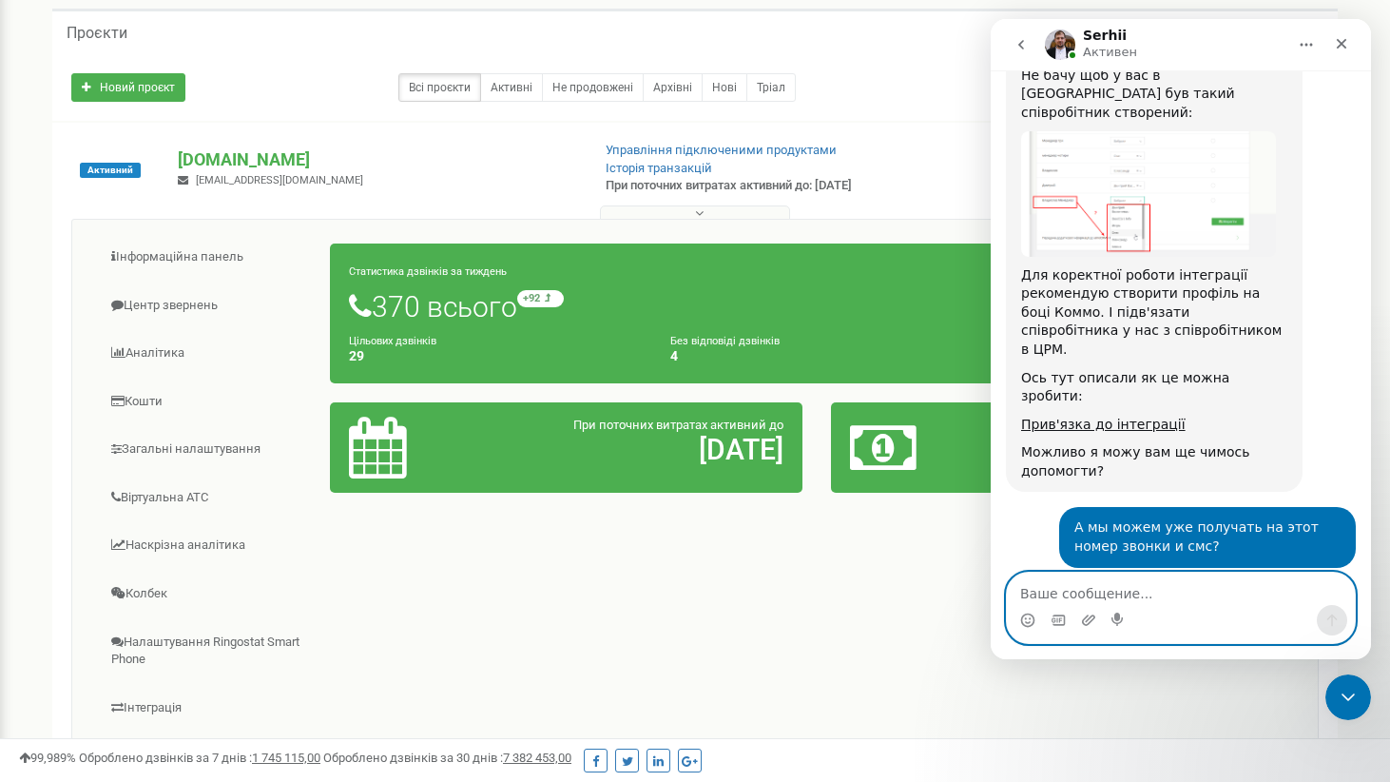
scroll to position [1751, 0]
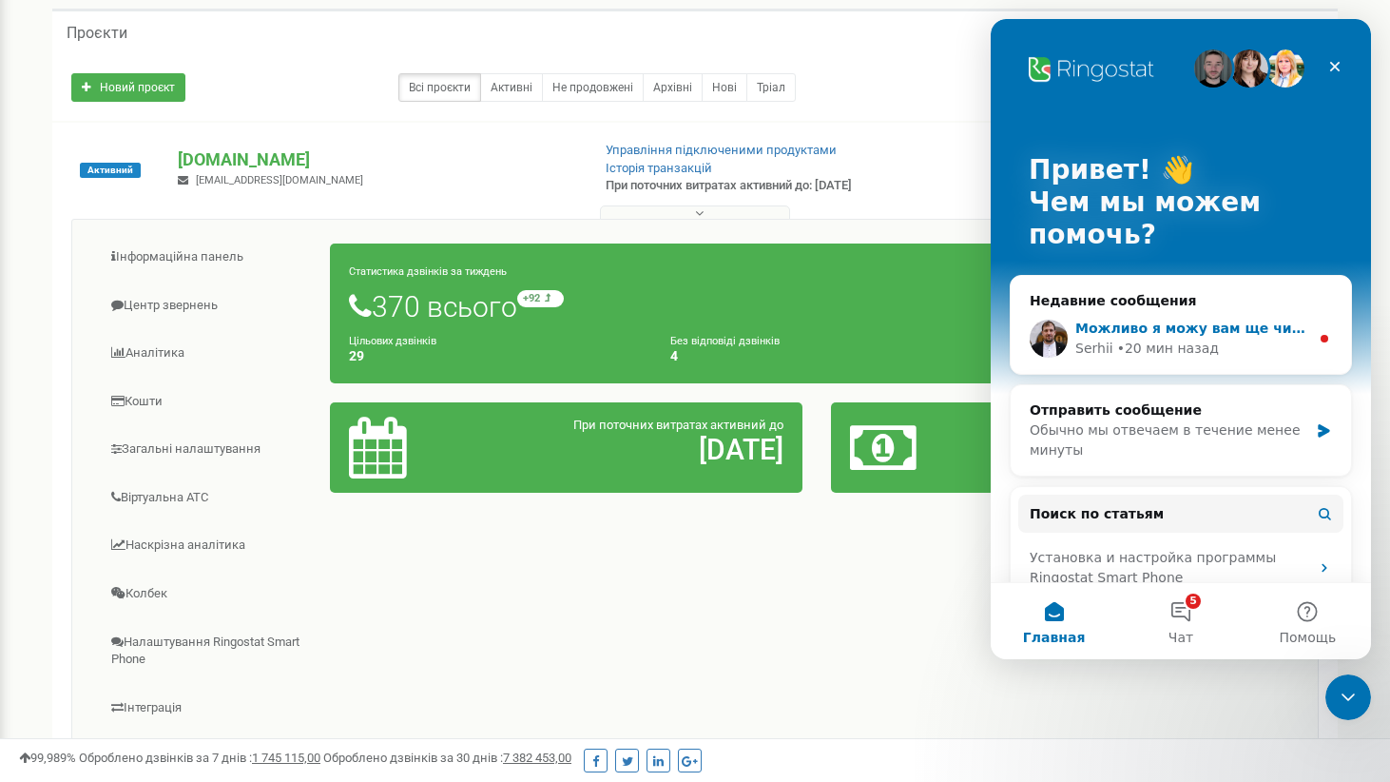
click at [1099, 330] on span "Можливо я можу вам ще чимось допомогти або щось підсказати?" at bounding box center [1333, 328] width 514 height 15
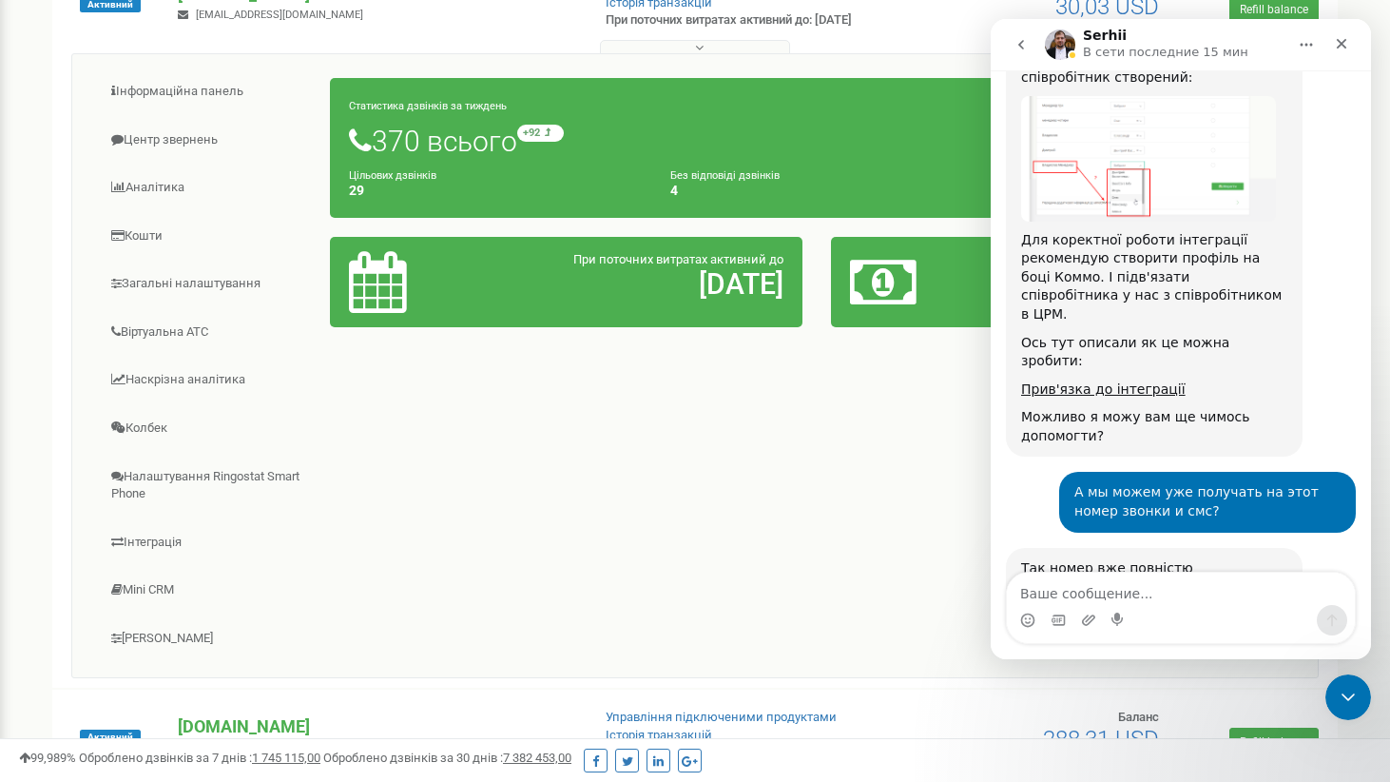
scroll to position [1836, 0]
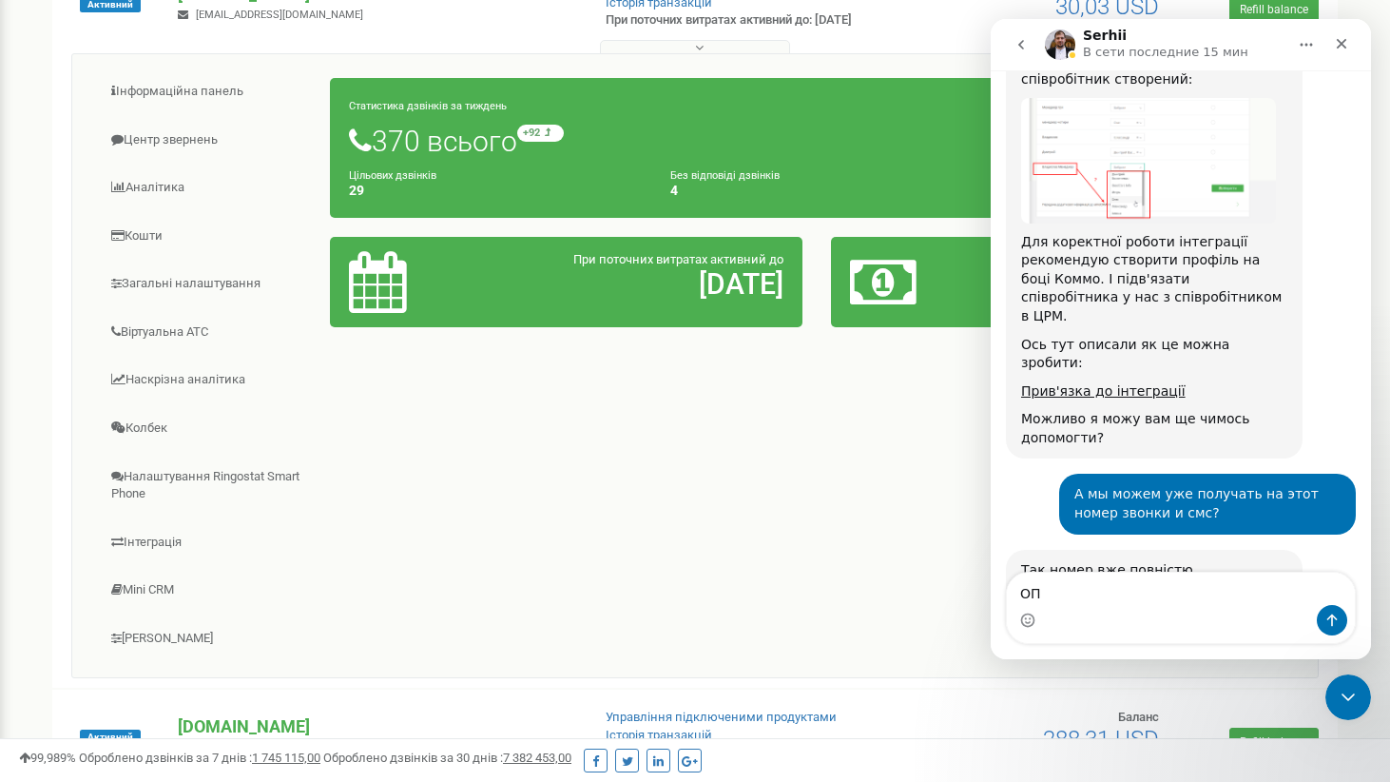
type textarea "О"
type textarea "С"
type textarea "Т"
type textarea "Вроде больше вопросов нет, все ок"
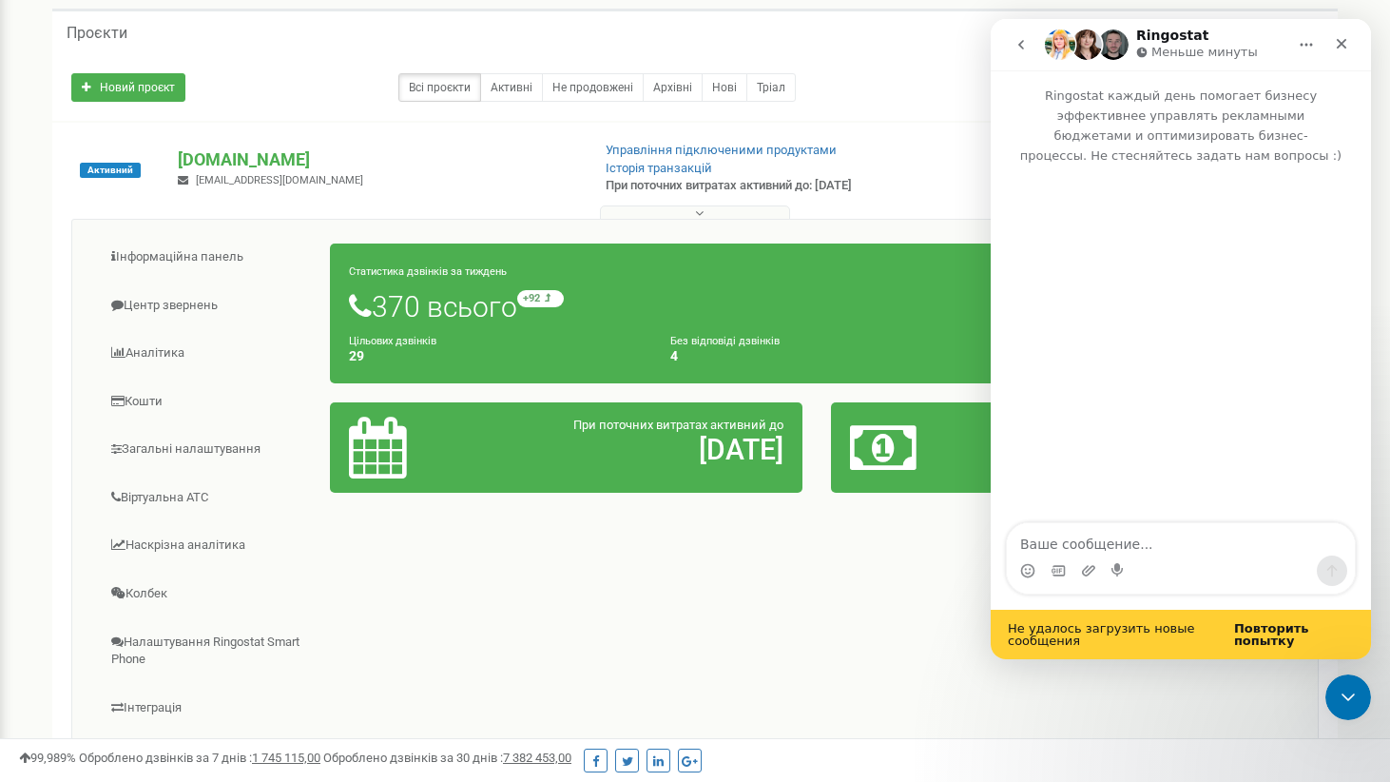
scroll to position [0, 0]
